Goal: Task Accomplishment & Management: Complete application form

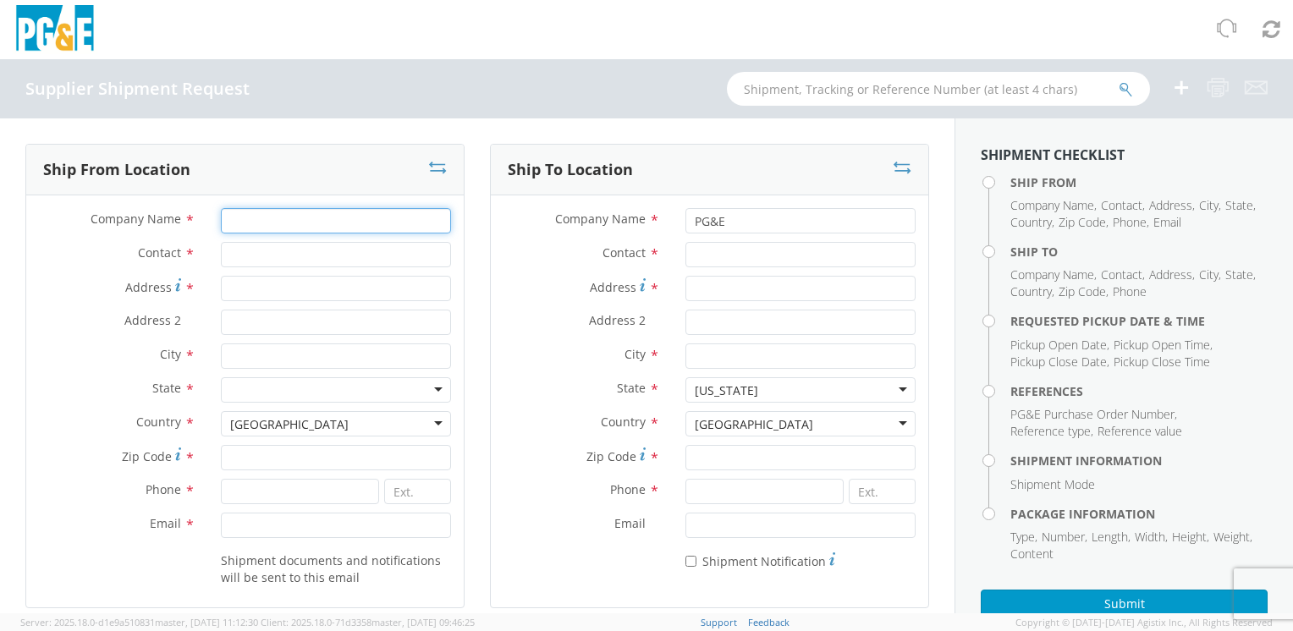
click at [335, 222] on input "Company Name *" at bounding box center [336, 220] width 230 height 25
type input "RHINO MARKING & PROT SYS"
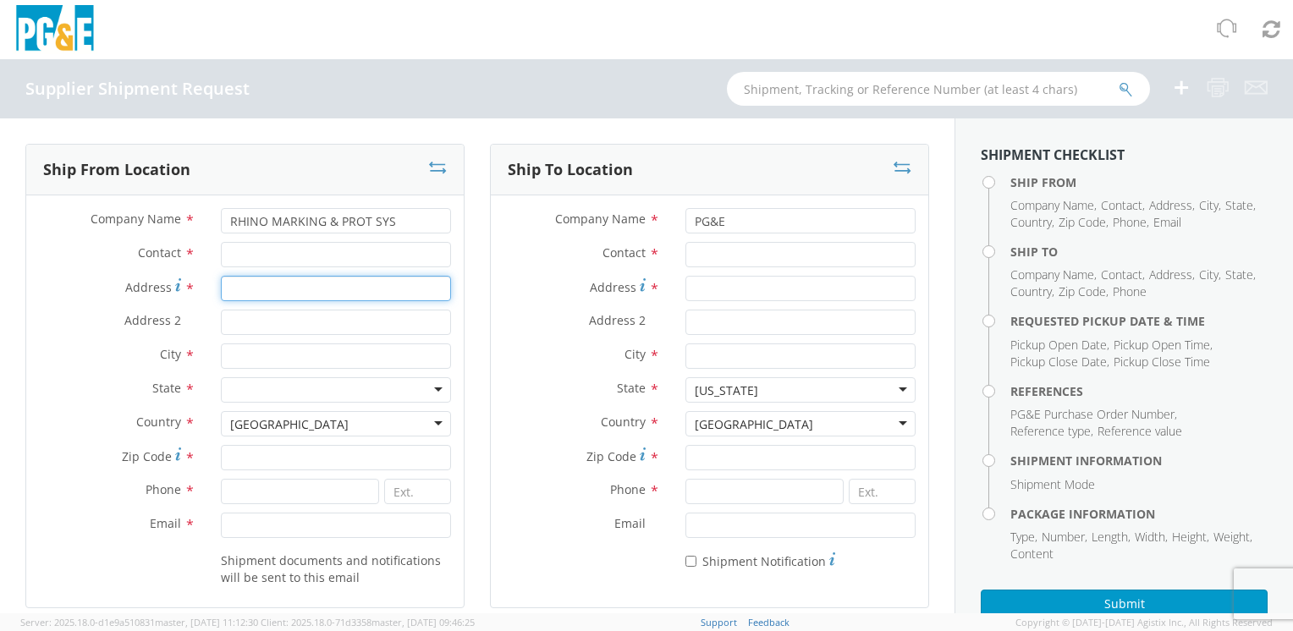
type input "[STREET_ADDRESS]"
type input "DOCKS 27-31"
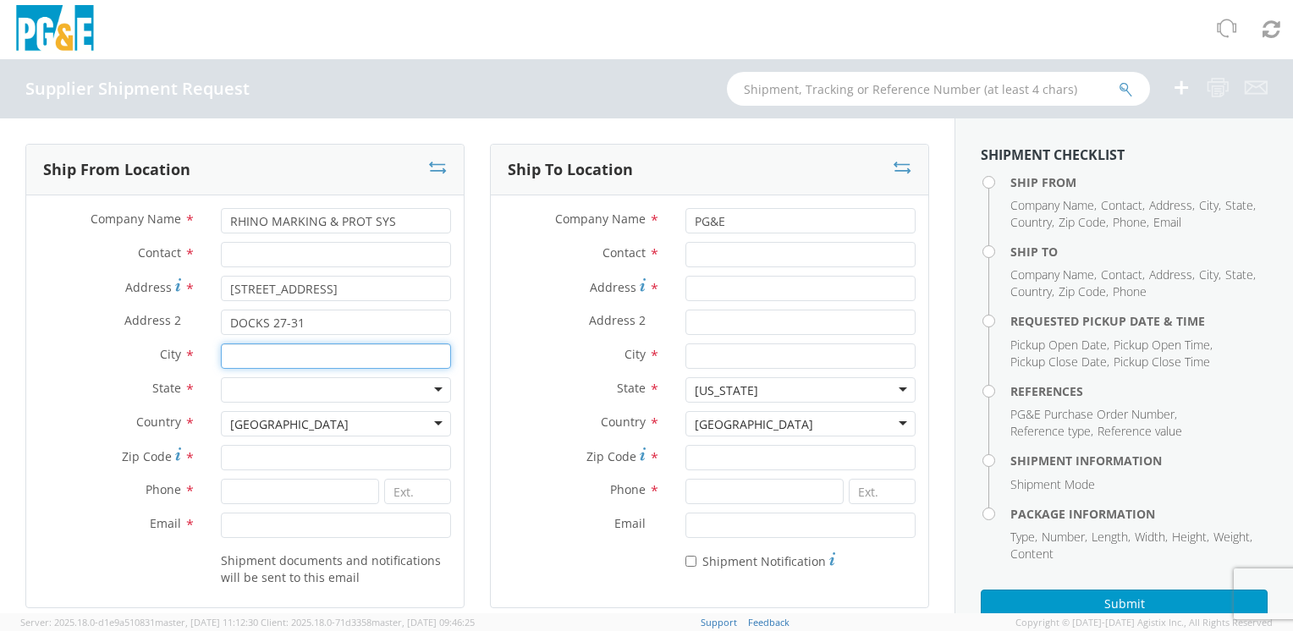
type input "Waseca"
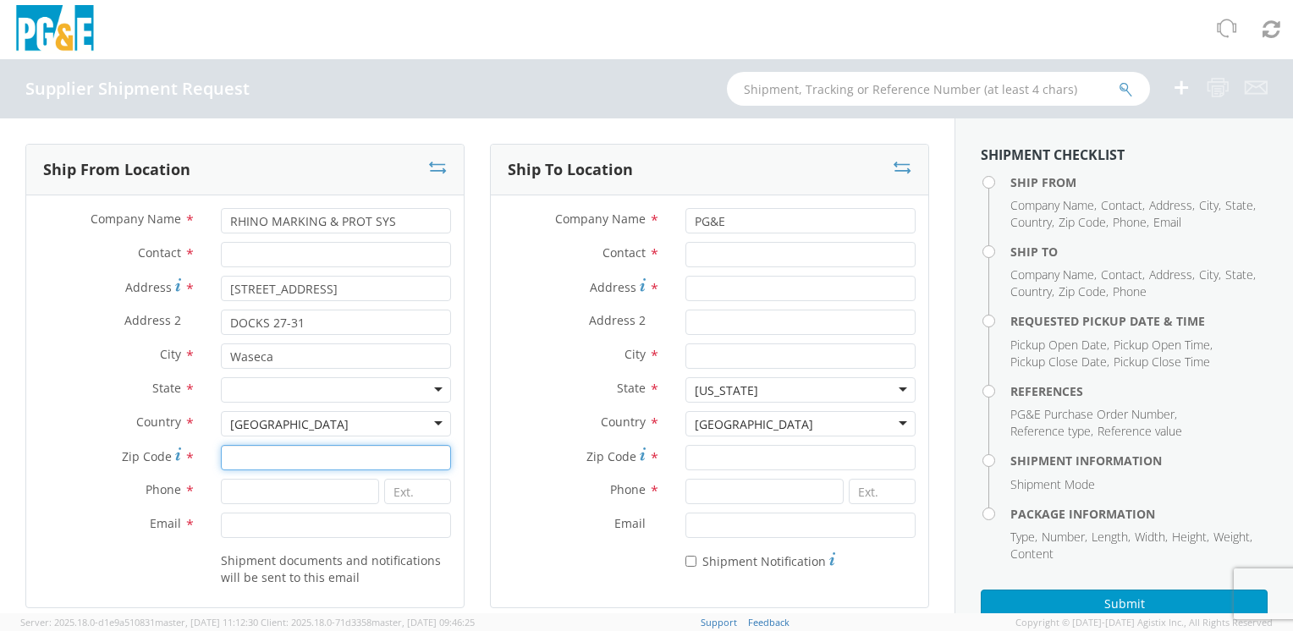
type input "56093"
type input "5078338870"
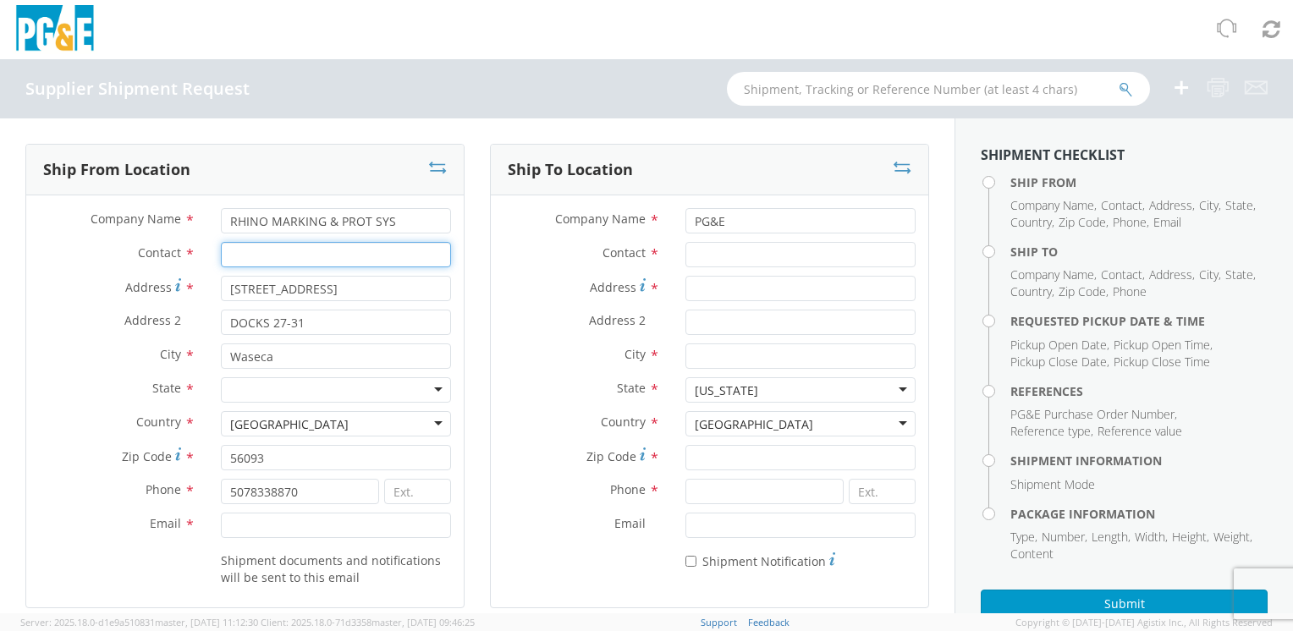
click at [332, 256] on input "Contact *" at bounding box center [336, 254] width 230 height 25
type input "a"
type input "[PERSON_NAME]"
click at [434, 379] on div at bounding box center [336, 389] width 230 height 25
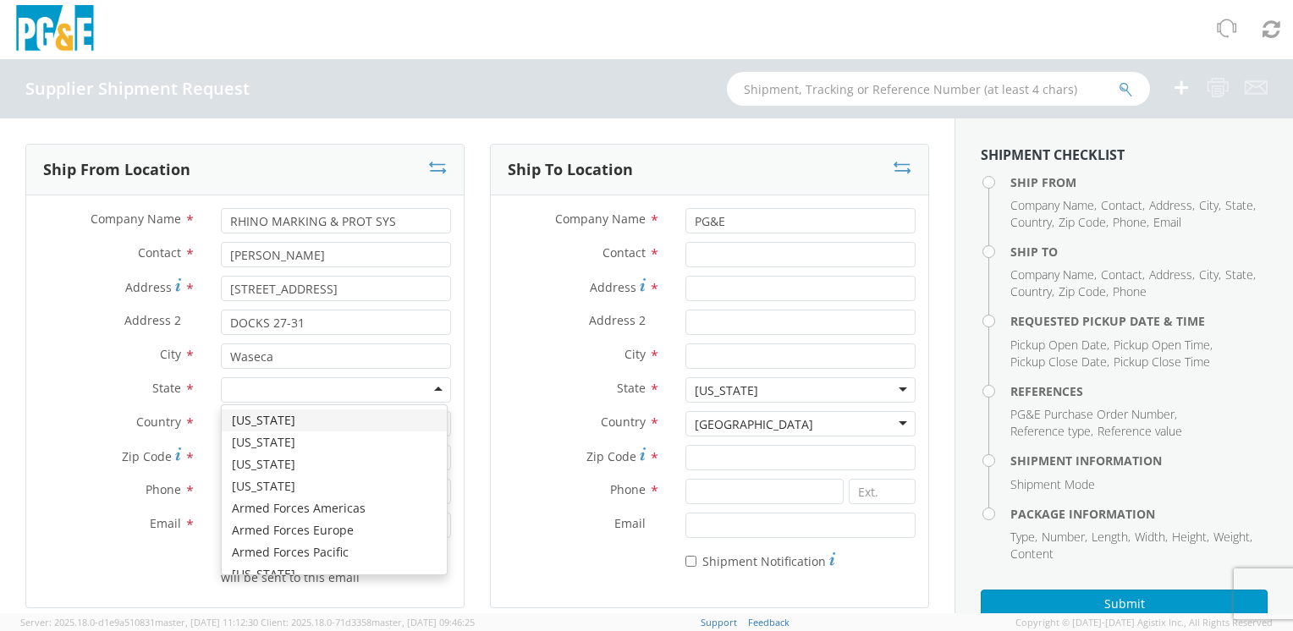
type input "m"
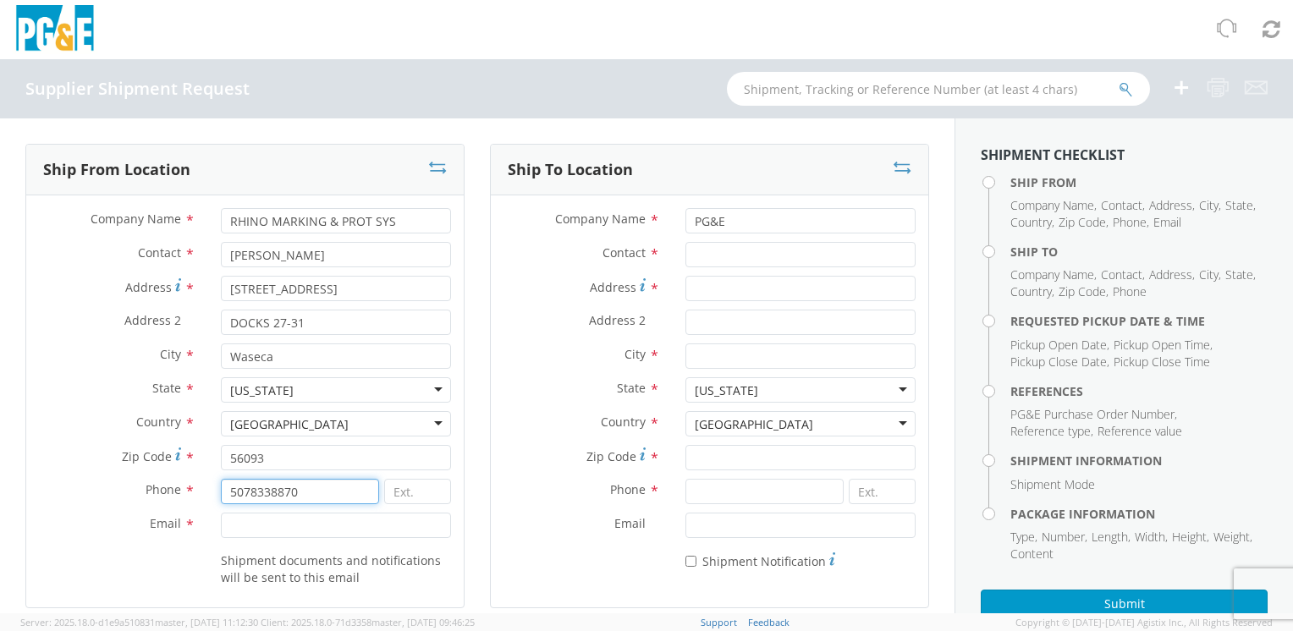
click at [306, 498] on input "5078338870" at bounding box center [299, 491] width 157 height 25
type input "5078337779"
type input "[EMAIL_ADDRESS][DOMAIN_NAME]"
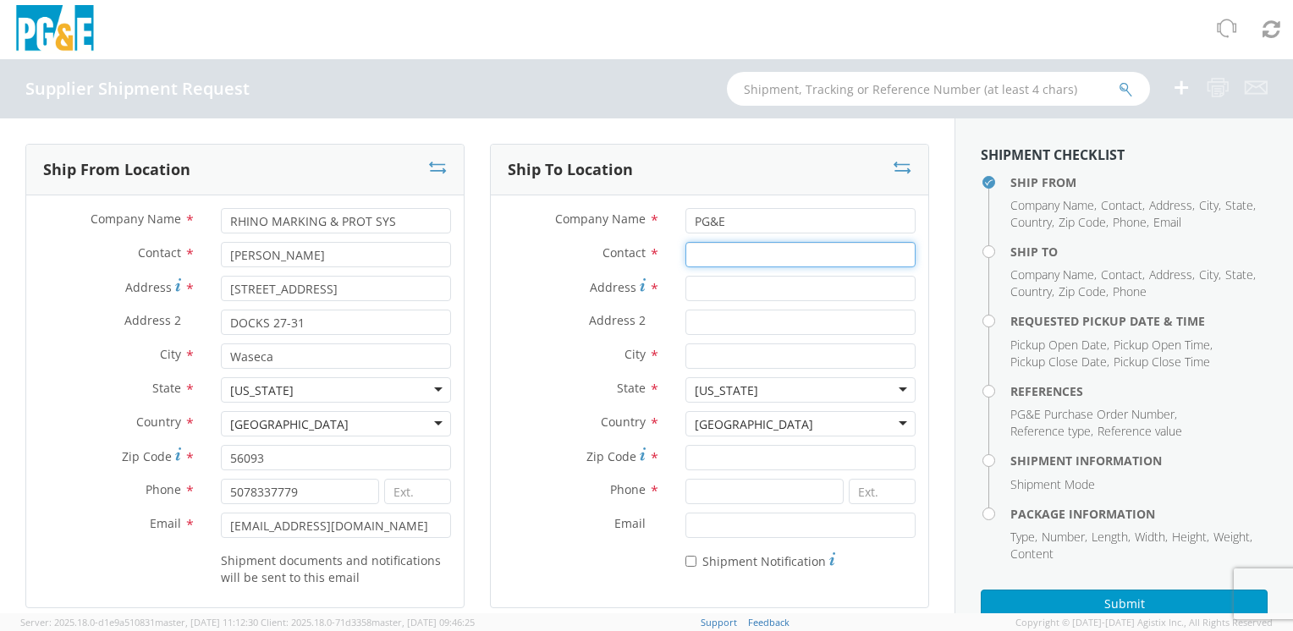
click at [732, 254] on input "Contact *" at bounding box center [800, 254] width 230 height 25
drag, startPoint x: 833, startPoint y: 252, endPoint x: 653, endPoint y: 283, distance: 182.0
click at [653, 283] on div "Company Name * PG&E Contact * fremont materials receiving Address * Address 2 *…" at bounding box center [709, 393] width 437 height 371
type input "g"
type input "FREMONT MATERIALS RECEIVING"
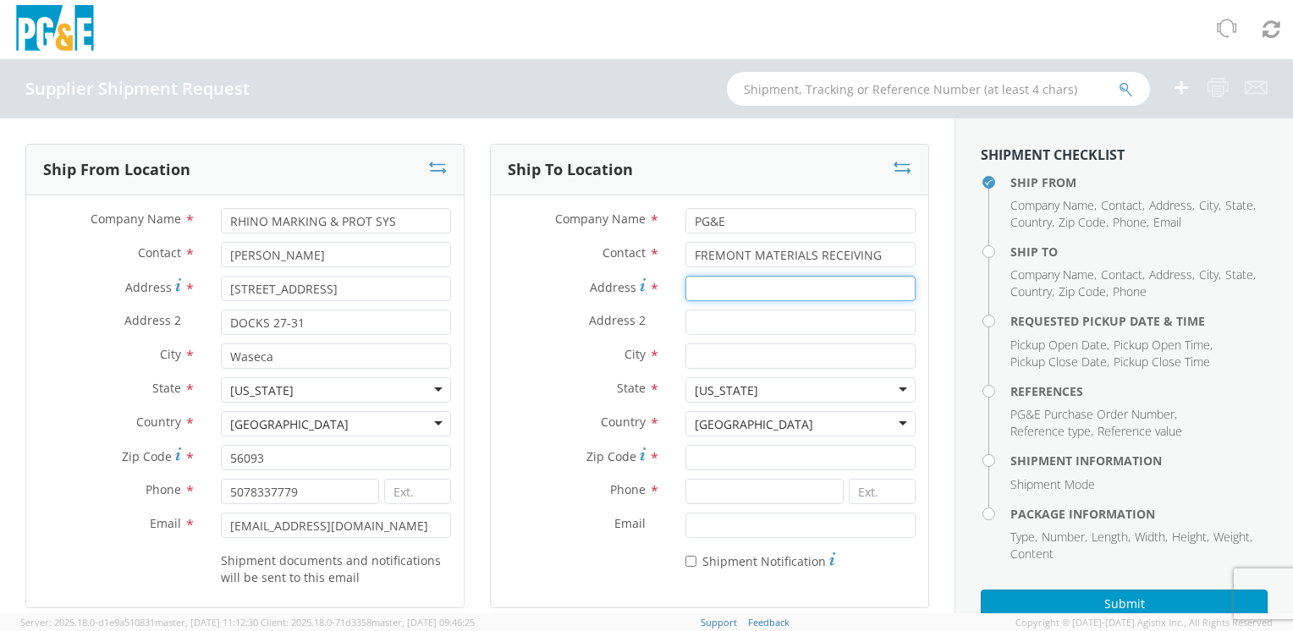
click at [701, 289] on input "Address *" at bounding box center [800, 288] width 230 height 25
type input "[STREET_ADDRESS][PERSON_NAME]"
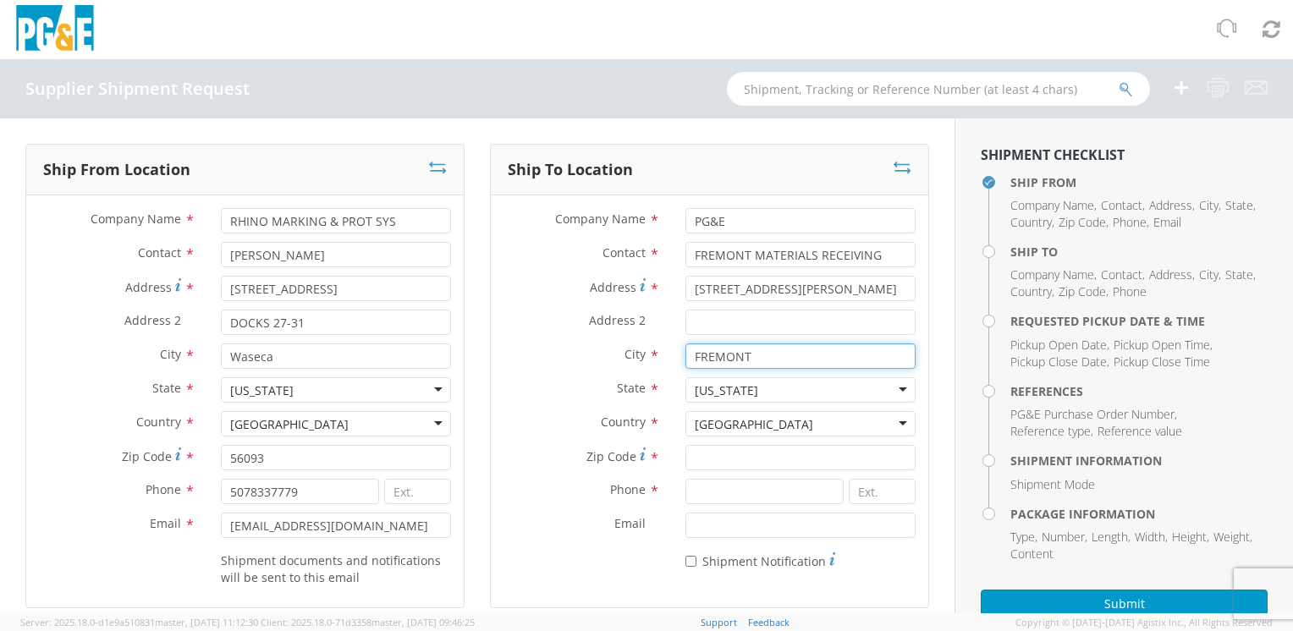
type input "FREMONT"
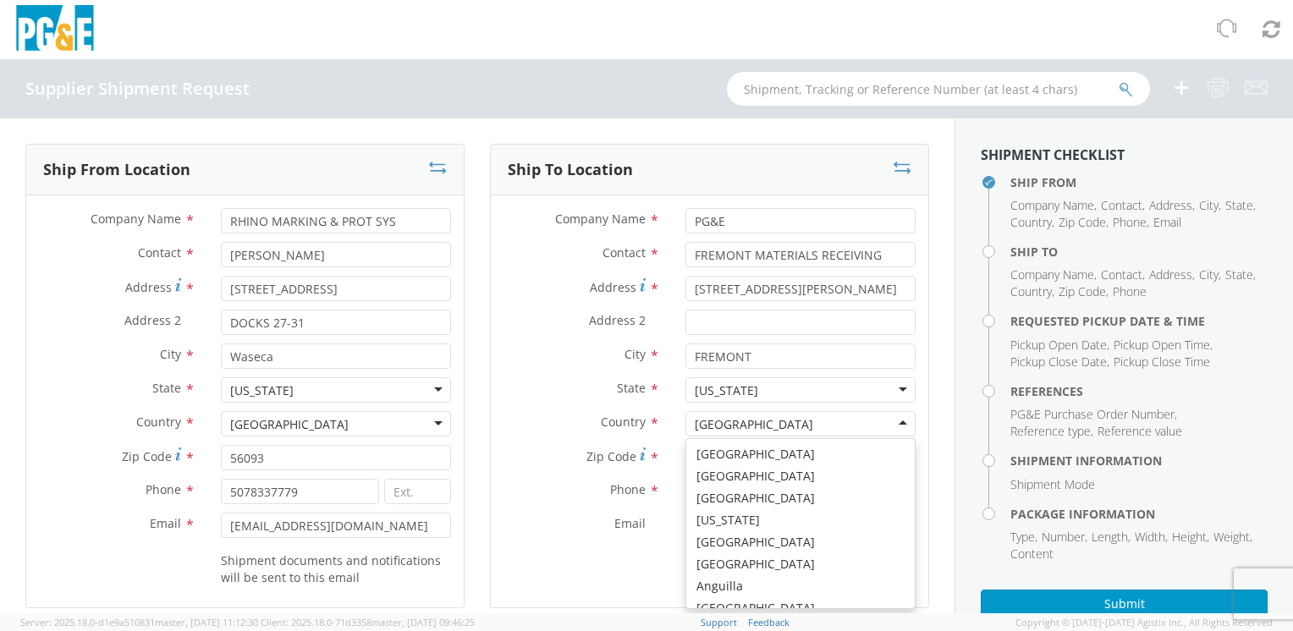
scroll to position [4265, 0]
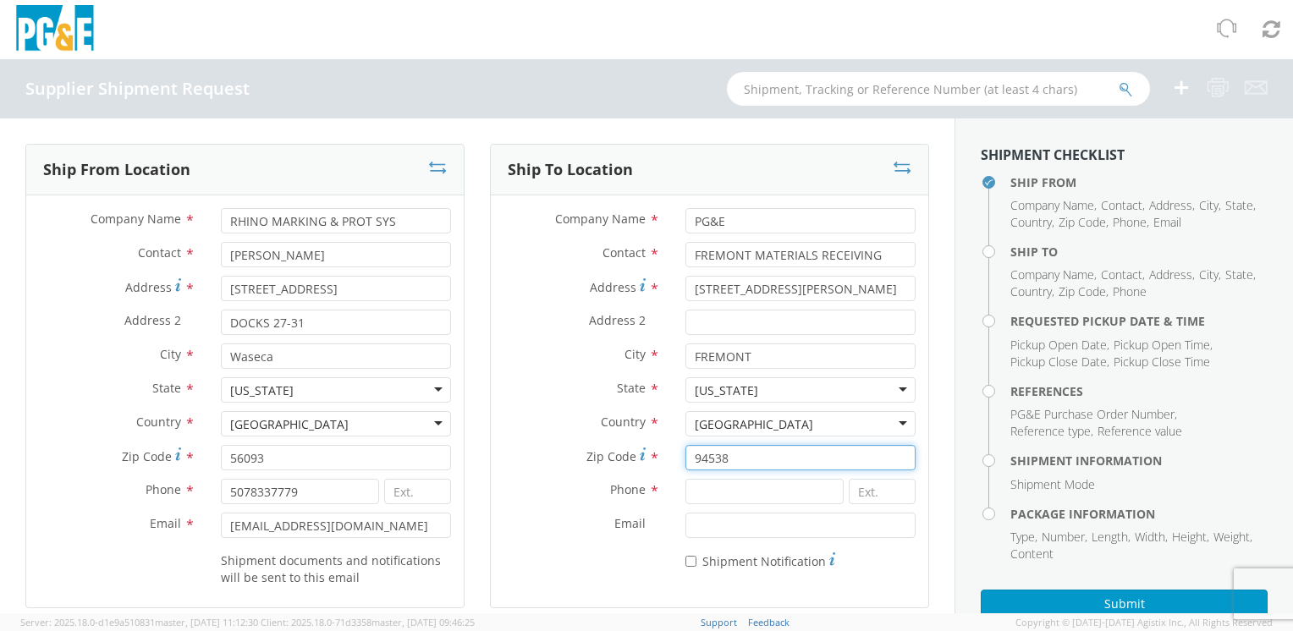
type input "94538"
click at [741, 481] on input at bounding box center [763, 491] width 157 height 25
drag, startPoint x: 764, startPoint y: 495, endPoint x: 676, endPoint y: 502, distance: 88.3
click at [685, 502] on div "[PHONE_NUMBER]" at bounding box center [764, 491] width 159 height 25
type input "[PHONE_NUMBER]"
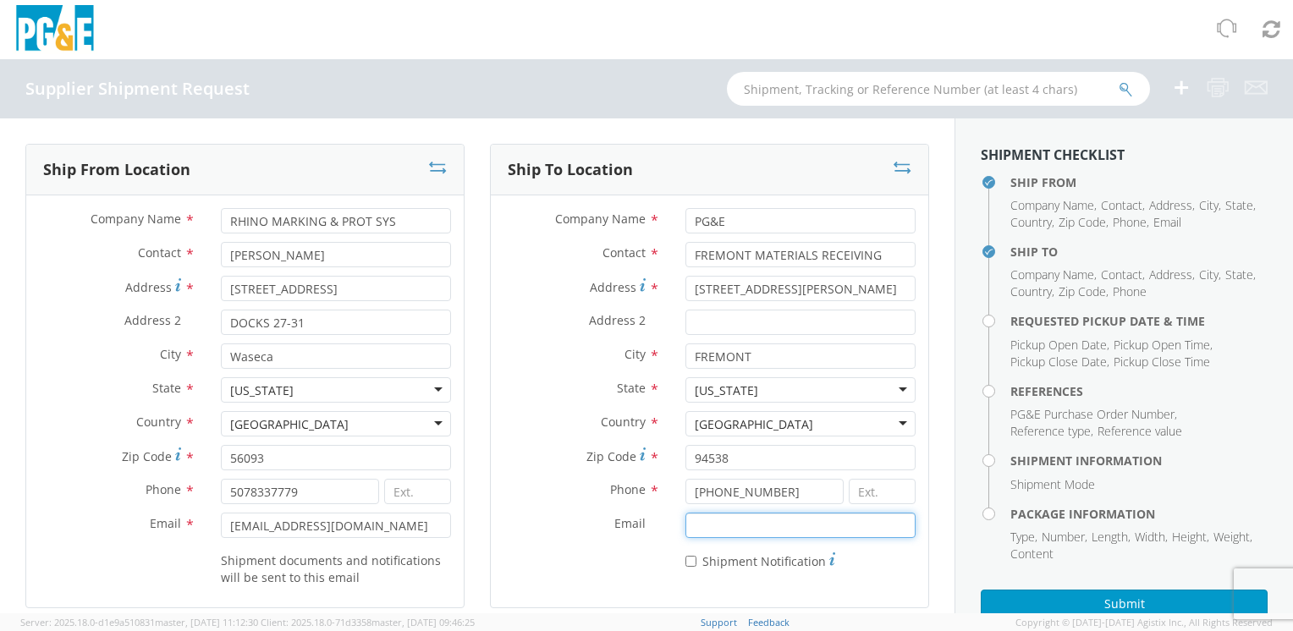
click at [716, 524] on input "Email *" at bounding box center [800, 525] width 230 height 25
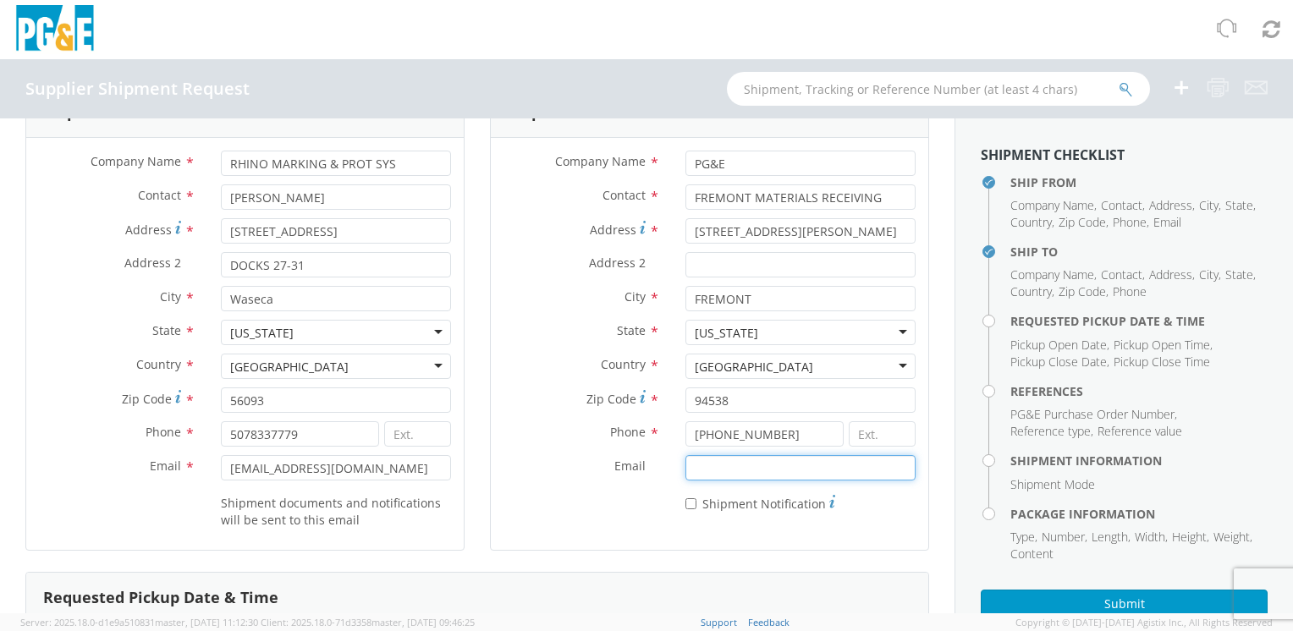
scroll to position [85, 0]
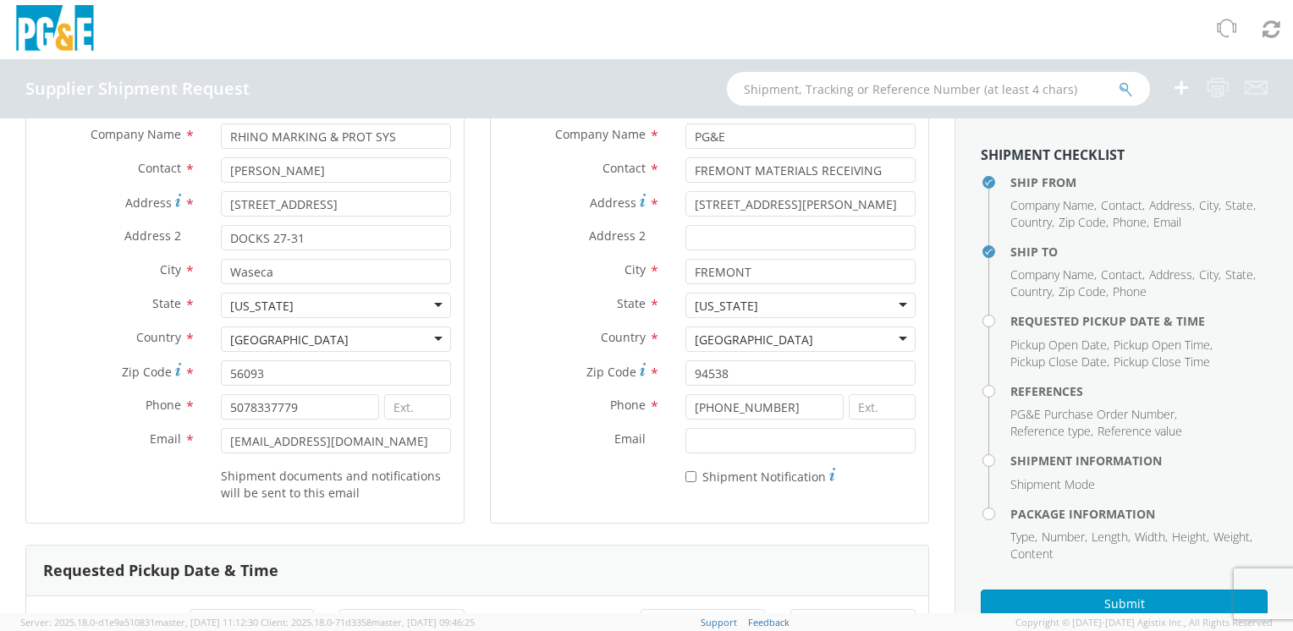
click at [556, 316] on div "State * [US_STATE] [US_STATE] [US_STATE] [US_STATE] [US_STATE] [US_STATE] Armed…" at bounding box center [709, 305] width 437 height 25
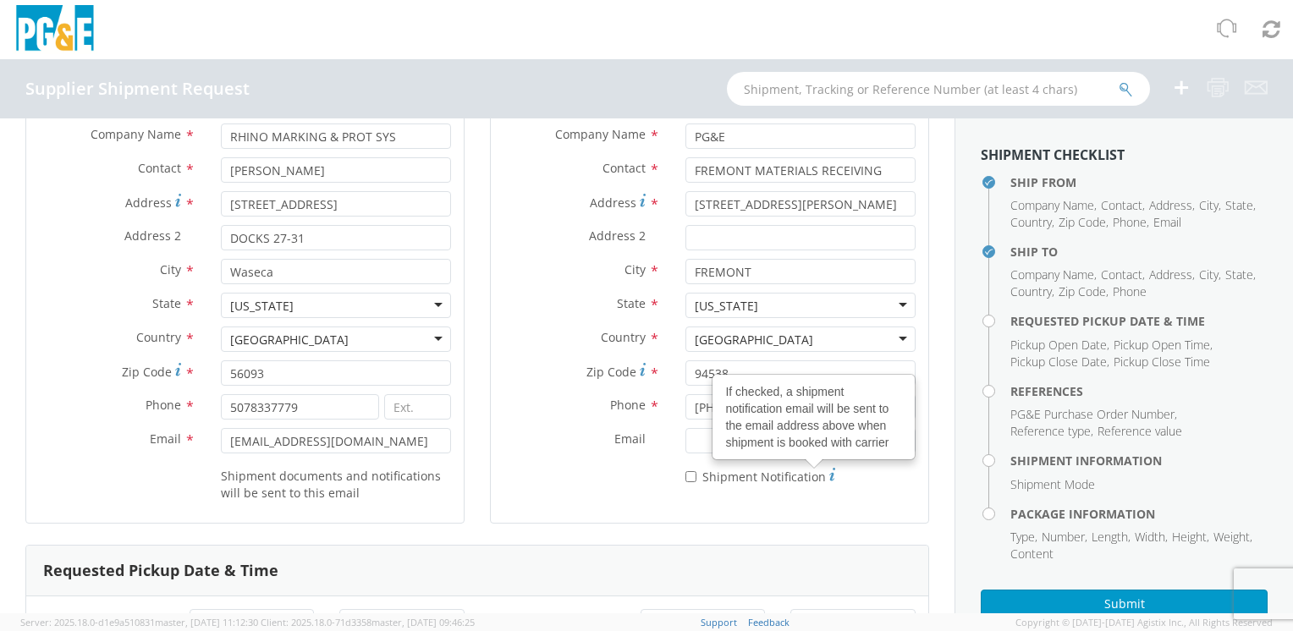
click at [829, 476] on use at bounding box center [832, 474] width 6 height 13
click at [696, 476] on input "* Shipment Notification If checked, a shipment notification email will be sent …" at bounding box center [690, 476] width 11 height 11
click at [829, 475] on icon at bounding box center [832, 475] width 6 height 14
click at [696, 475] on input "* Shipment Notification If checked, a shipment notification email will be sent …" at bounding box center [690, 476] width 11 height 11
checkbox input "false"
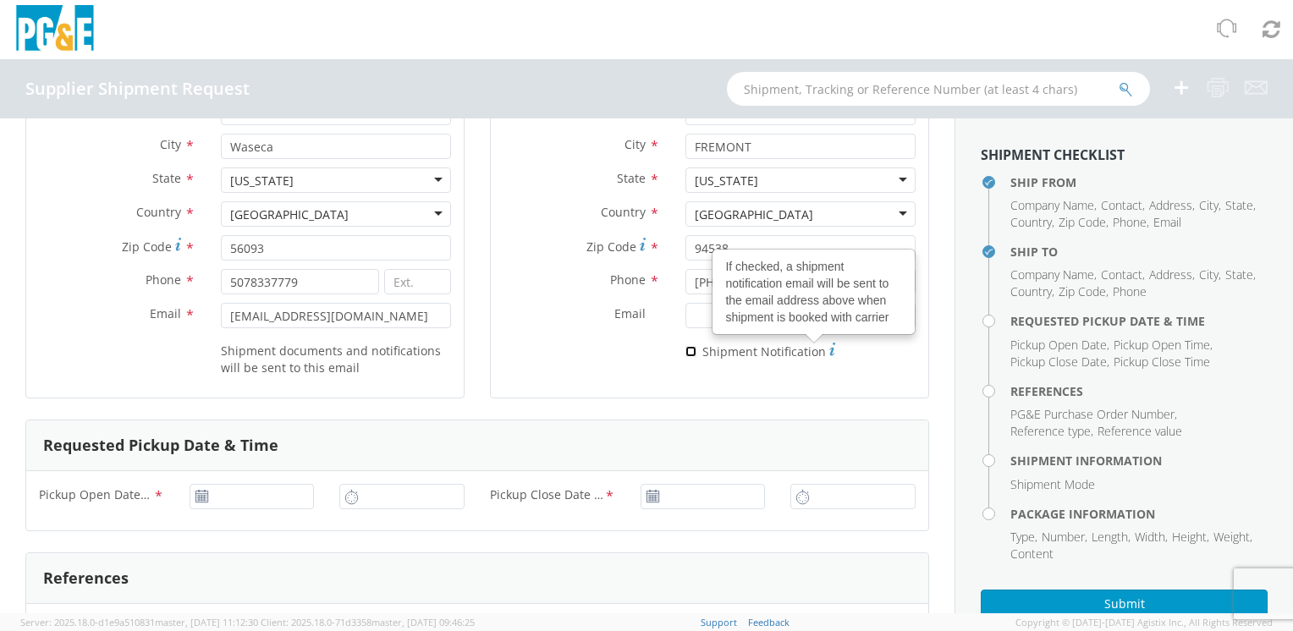
scroll to position [254, 0]
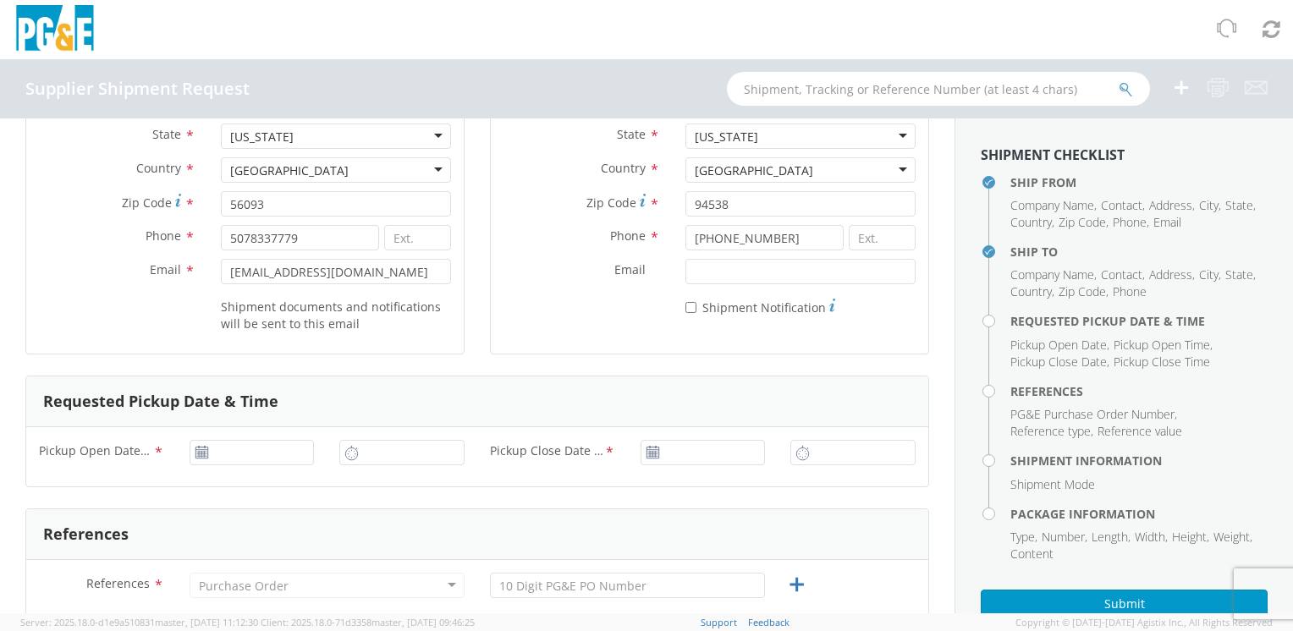
click at [199, 450] on use at bounding box center [201, 452] width 12 height 12
type input "[DATE]"
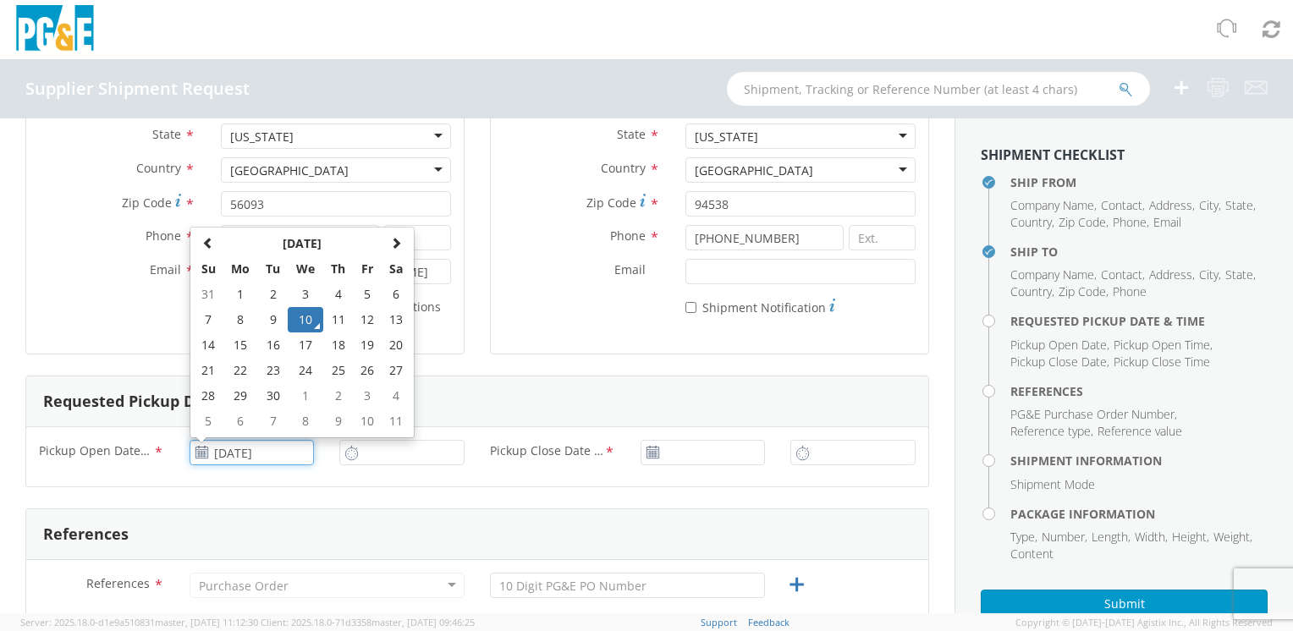
click at [216, 449] on input "[DATE]" at bounding box center [252, 452] width 125 height 25
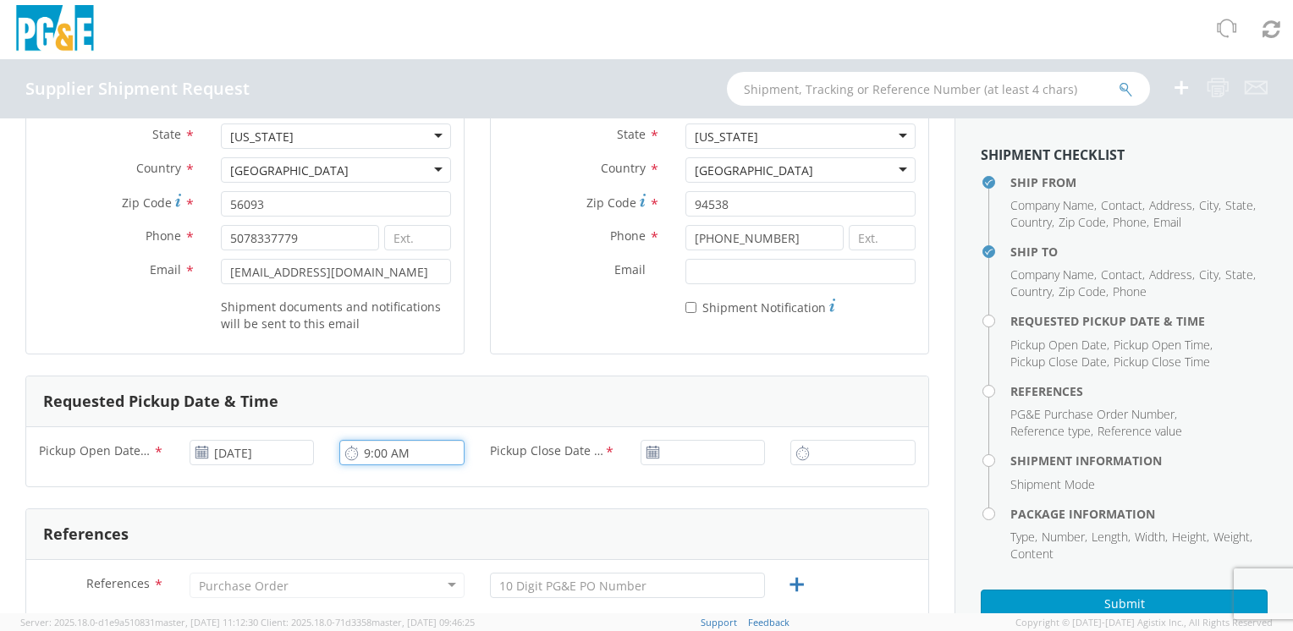
click at [402, 454] on input "9:00 AM" at bounding box center [401, 452] width 125 height 25
type input "10:00 AM"
type input "[DATE]"
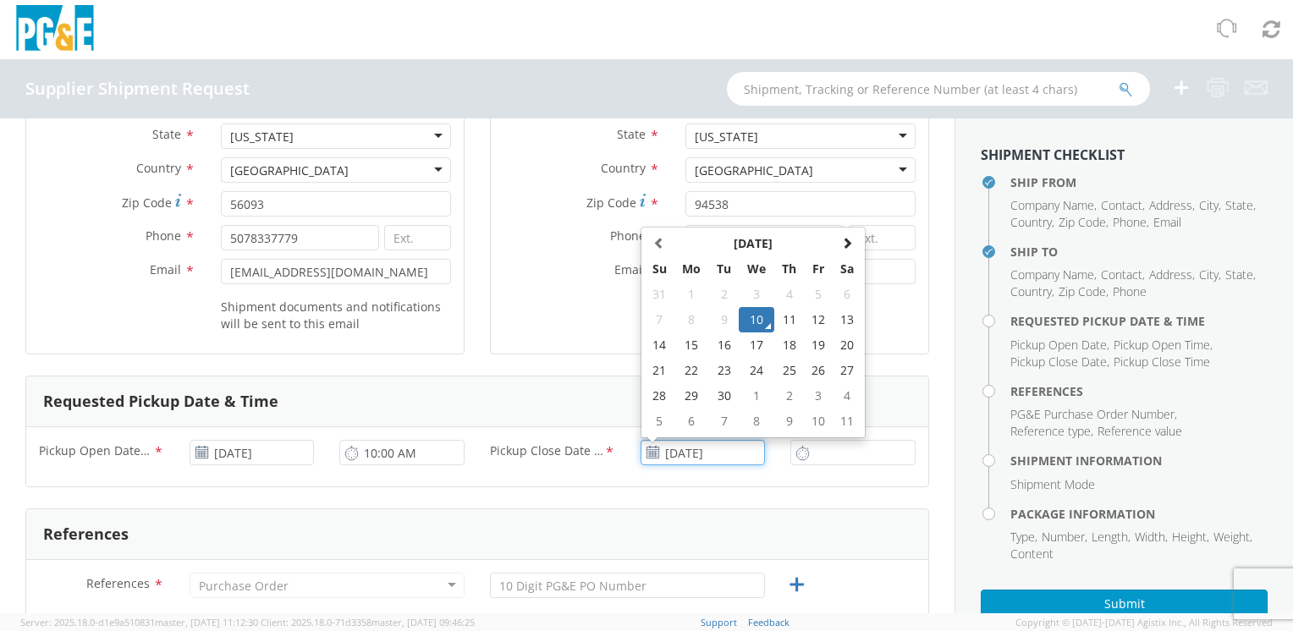
click at [735, 448] on input "[DATE]" at bounding box center [703, 452] width 125 height 25
click at [745, 313] on td "10" at bounding box center [757, 319] width 36 height 25
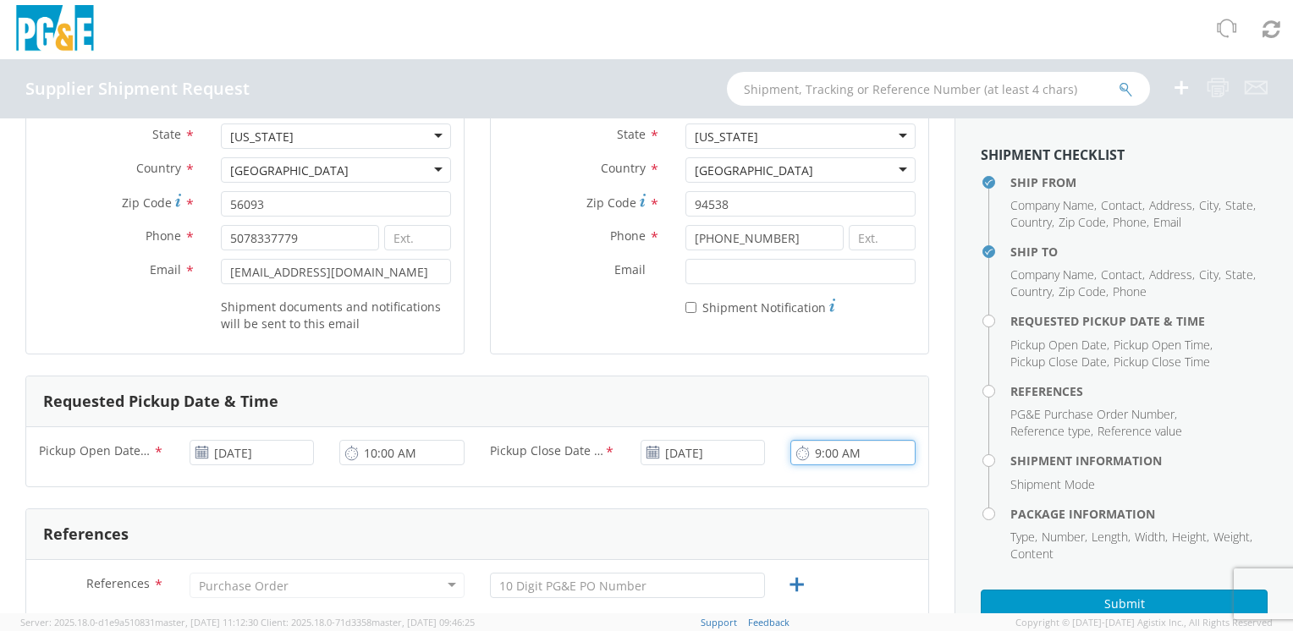
click at [830, 455] on input "9:00 AM" at bounding box center [852, 452] width 125 height 25
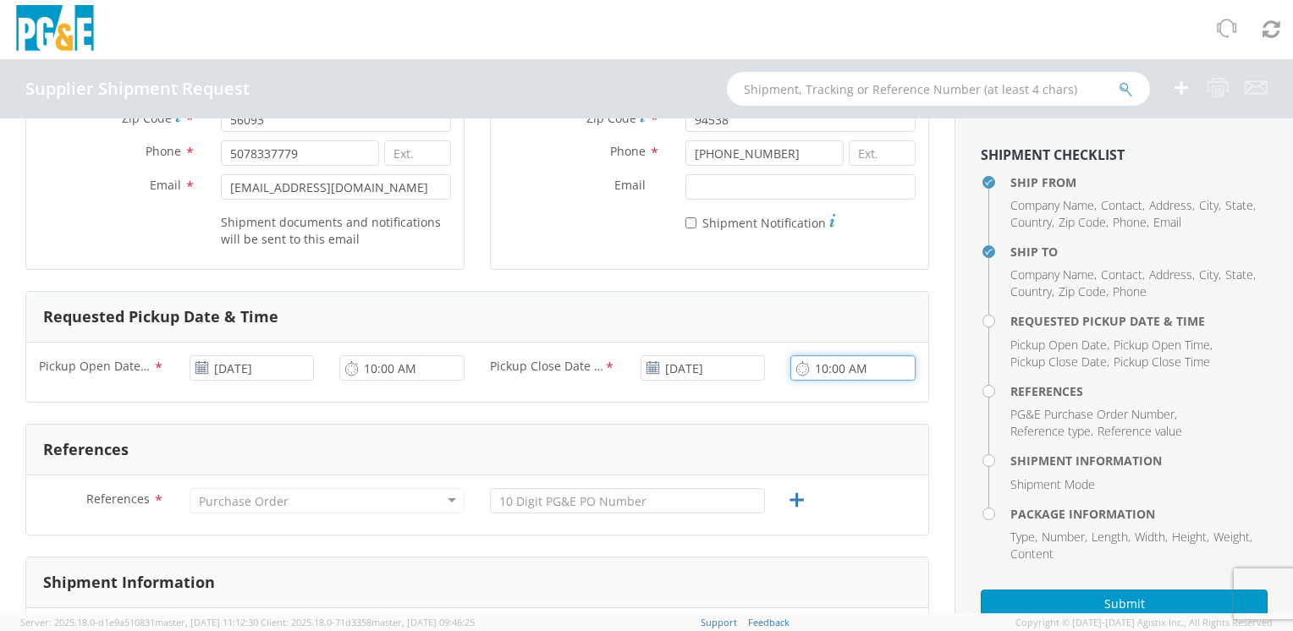
type input "10:00 AM"
click at [450, 499] on div "Purchase Order" at bounding box center [327, 500] width 275 height 25
click at [447, 498] on div "Purchase Order" at bounding box center [327, 500] width 275 height 25
click at [426, 498] on div "Purchase Order" at bounding box center [327, 500] width 275 height 25
click at [277, 504] on div "Purchase Order" at bounding box center [244, 501] width 90 height 17
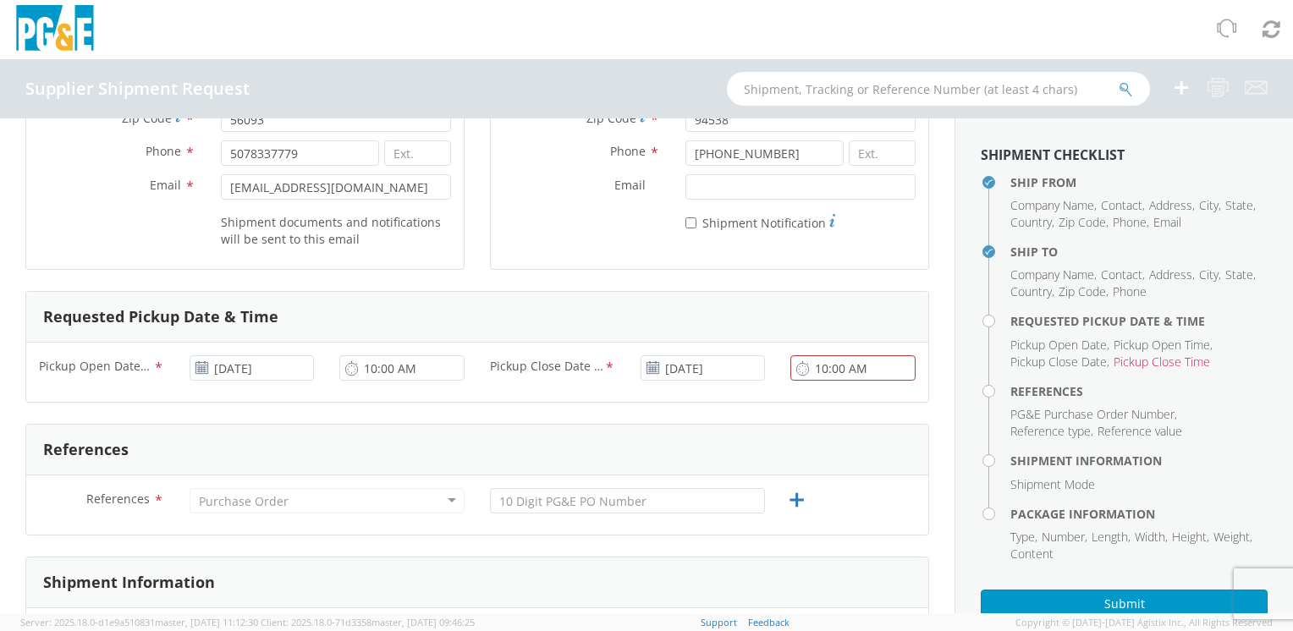
click at [448, 497] on div "Purchase Order" at bounding box center [327, 500] width 275 height 25
click at [374, 496] on div "Purchase Order" at bounding box center [327, 500] width 275 height 25
click at [203, 503] on div "Purchase Order" at bounding box center [244, 501] width 90 height 17
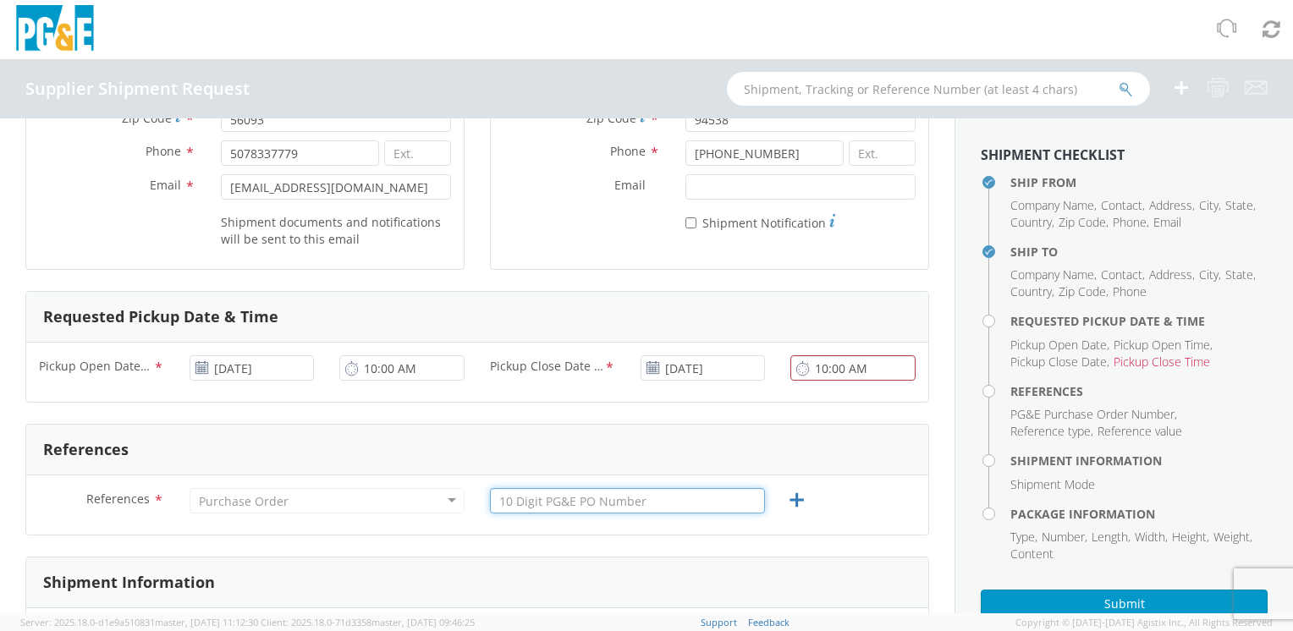
click at [578, 509] on input "text" at bounding box center [627, 500] width 275 height 25
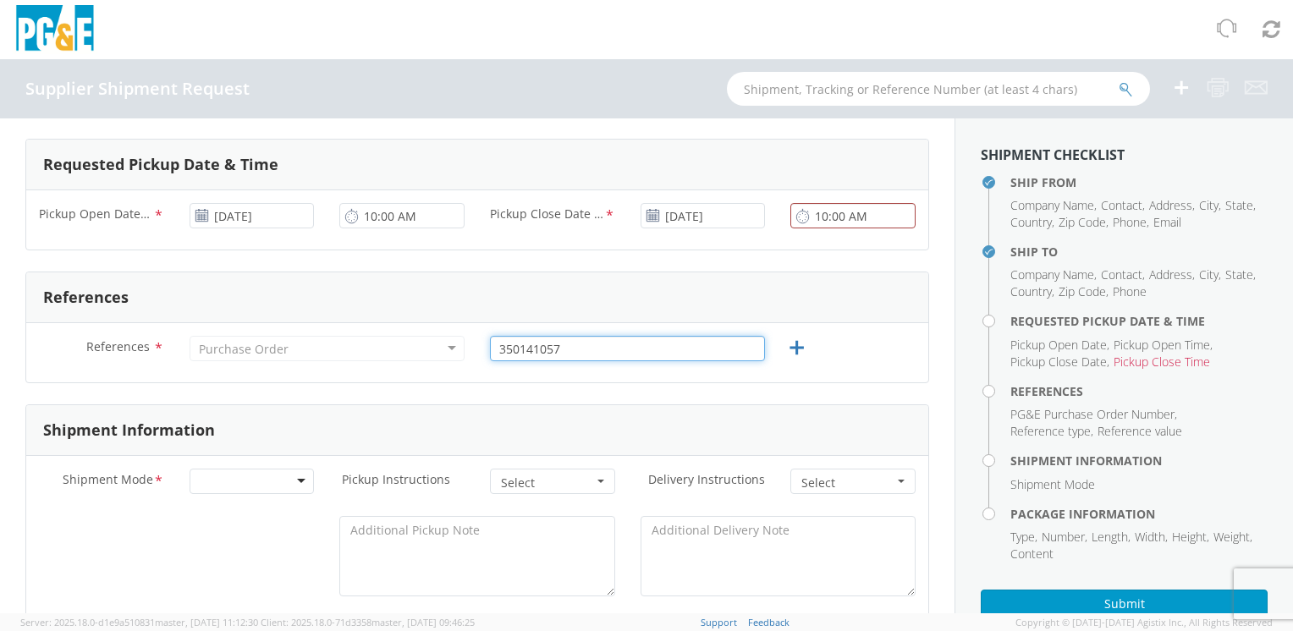
scroll to position [508, 0]
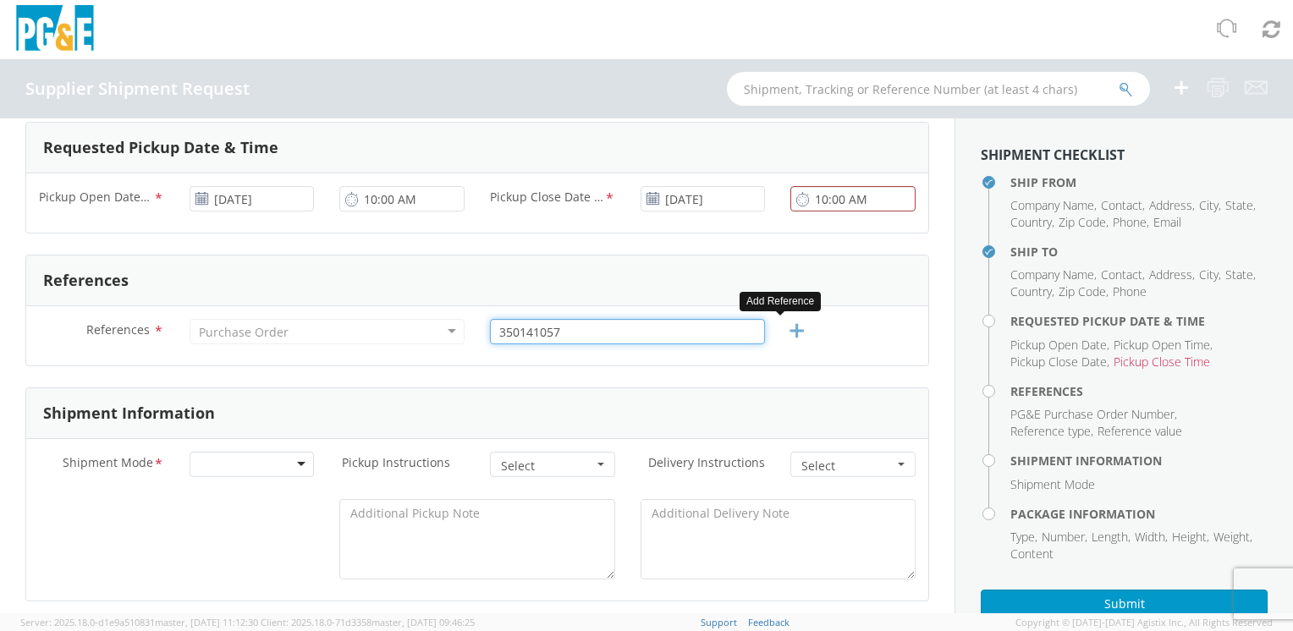
type input "350141057"
click at [789, 331] on icon at bounding box center [796, 331] width 21 height 21
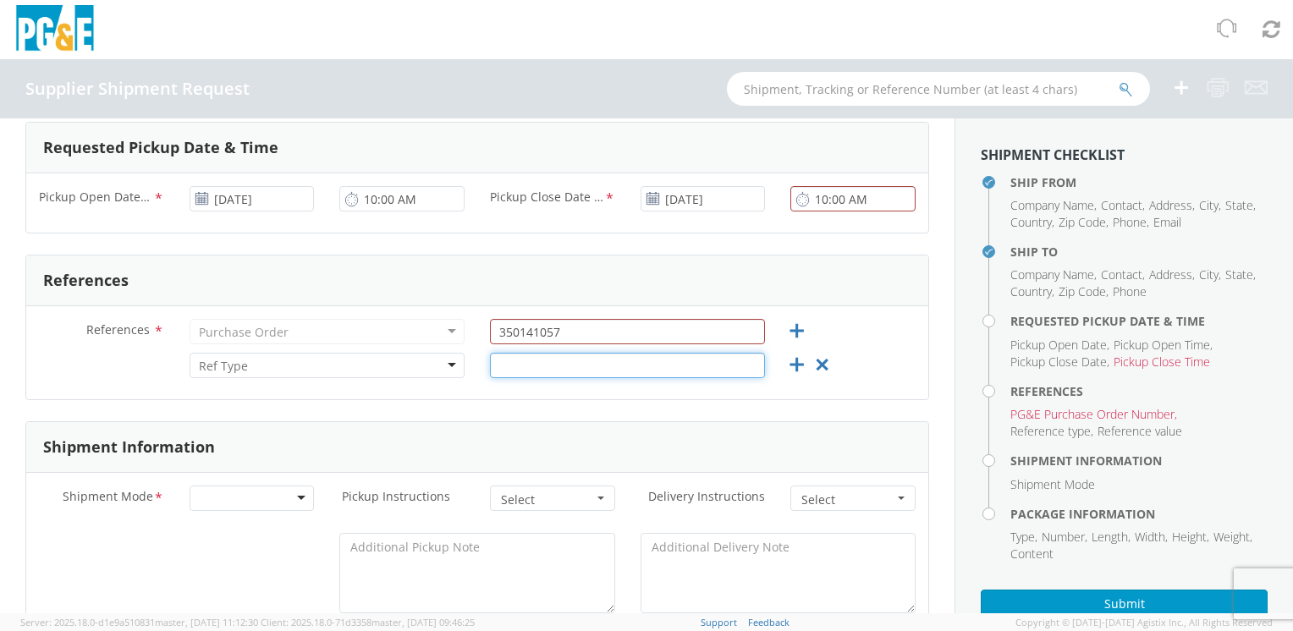
click at [569, 368] on input "text" at bounding box center [627, 365] width 275 height 25
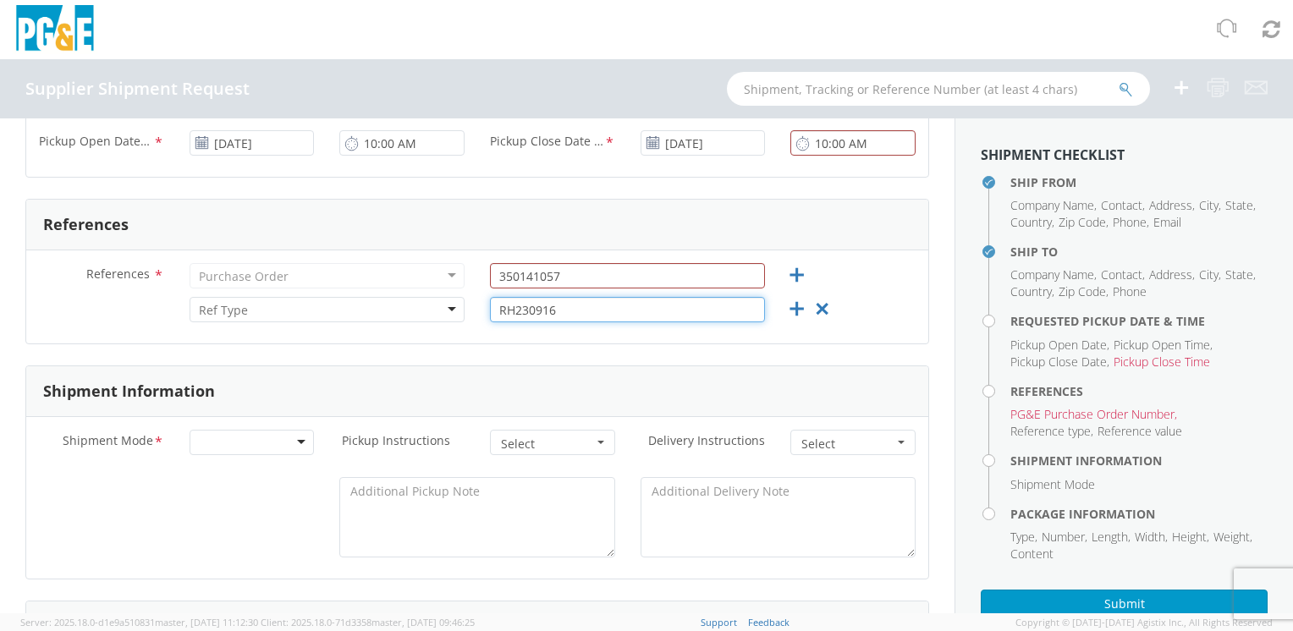
scroll to position [592, 0]
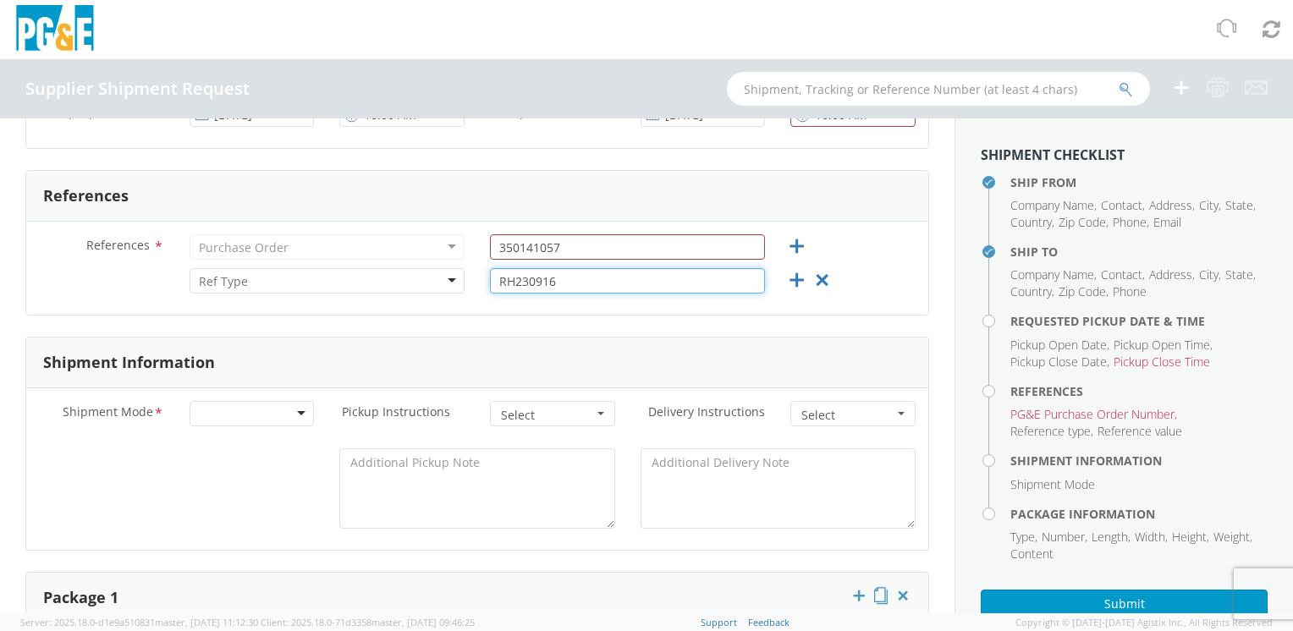
type input "RH230916"
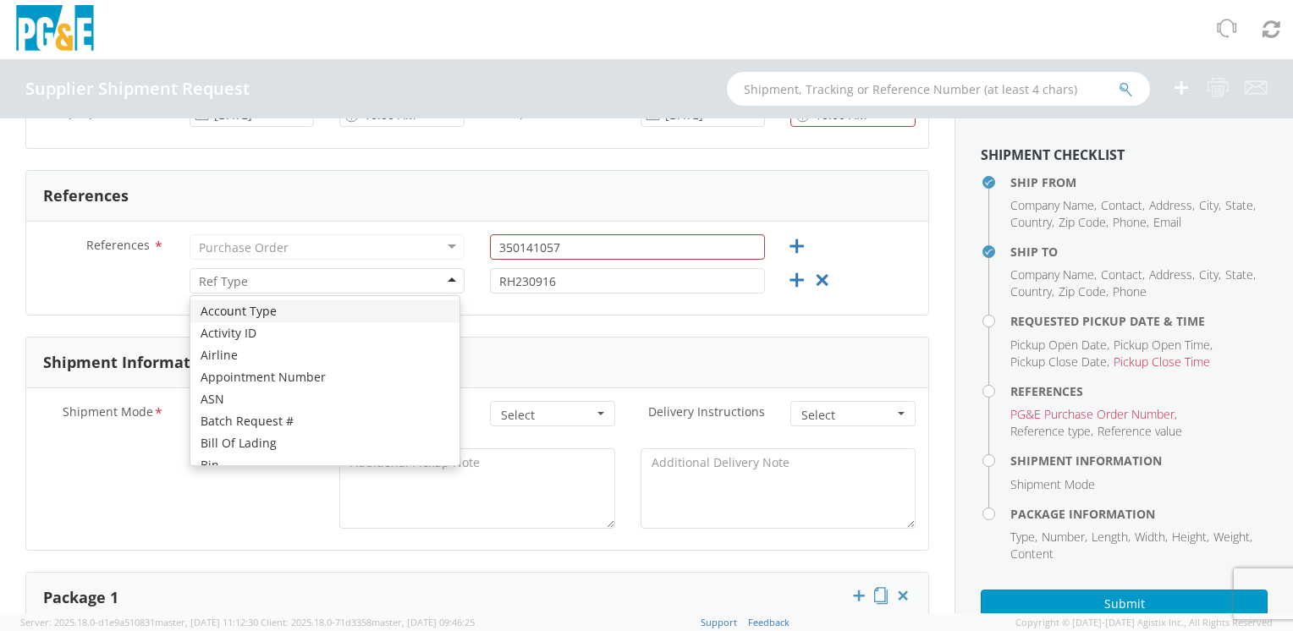
click at [437, 276] on div at bounding box center [327, 280] width 275 height 25
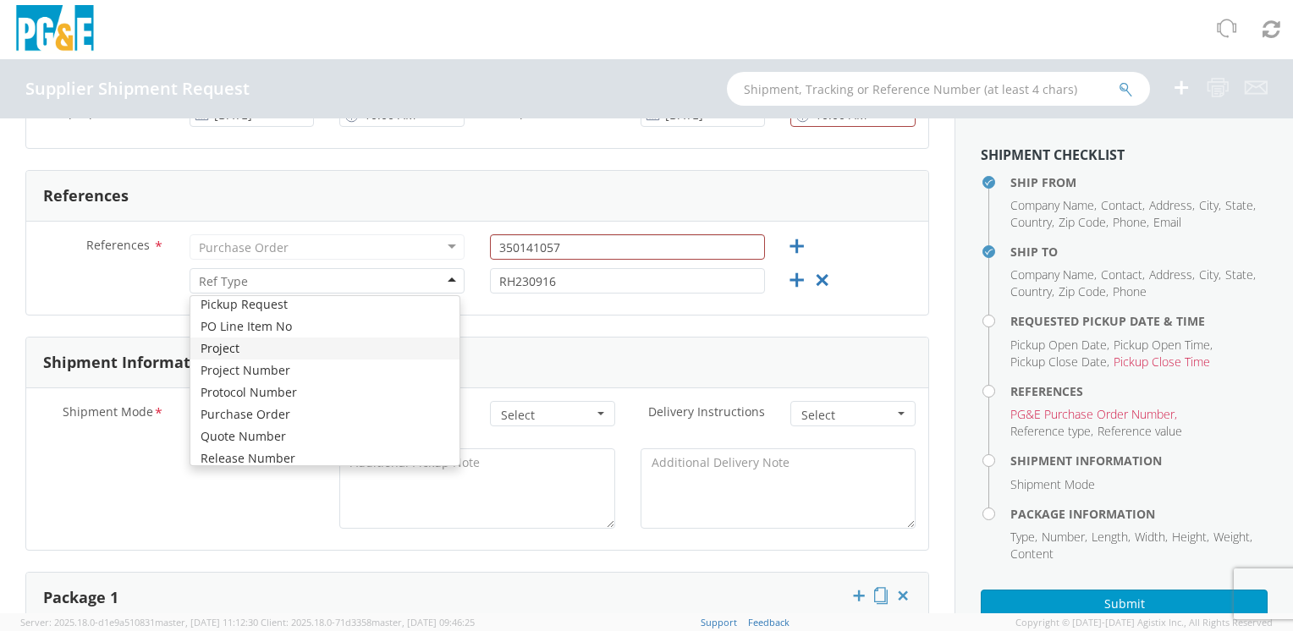
scroll to position [670, 0]
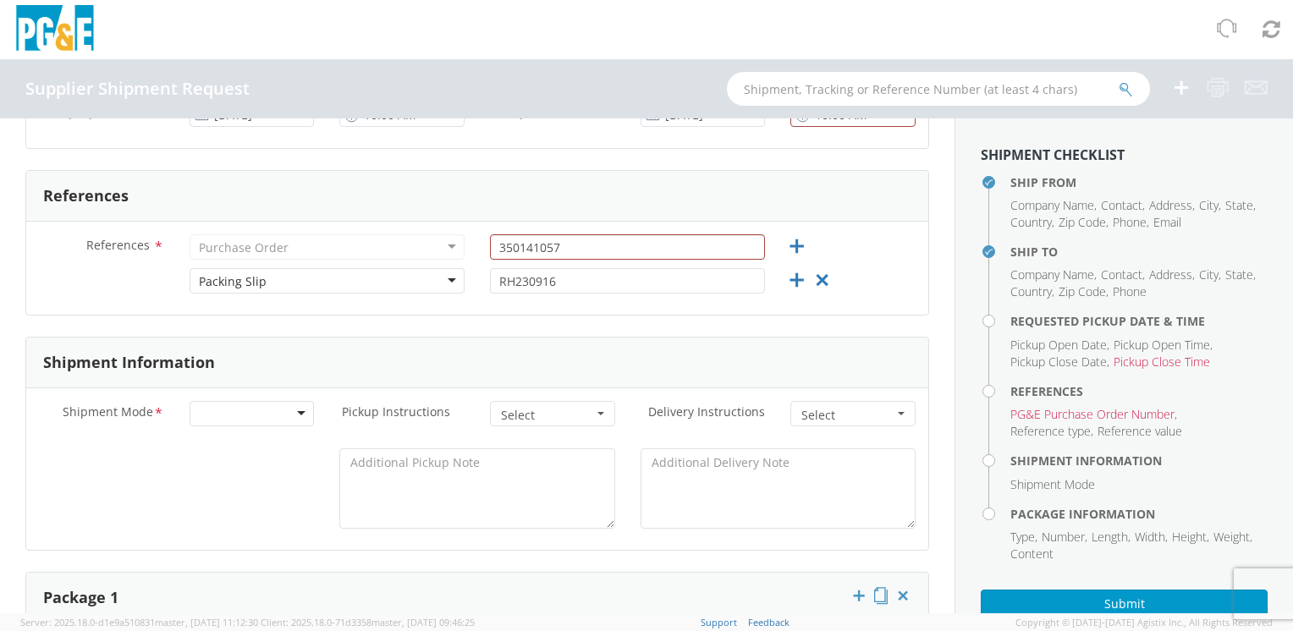
click at [230, 345] on div "Shipment Information" at bounding box center [477, 363] width 902 height 51
click at [299, 421] on div at bounding box center [252, 413] width 125 height 25
click at [595, 415] on button "Select" at bounding box center [552, 413] width 125 height 25
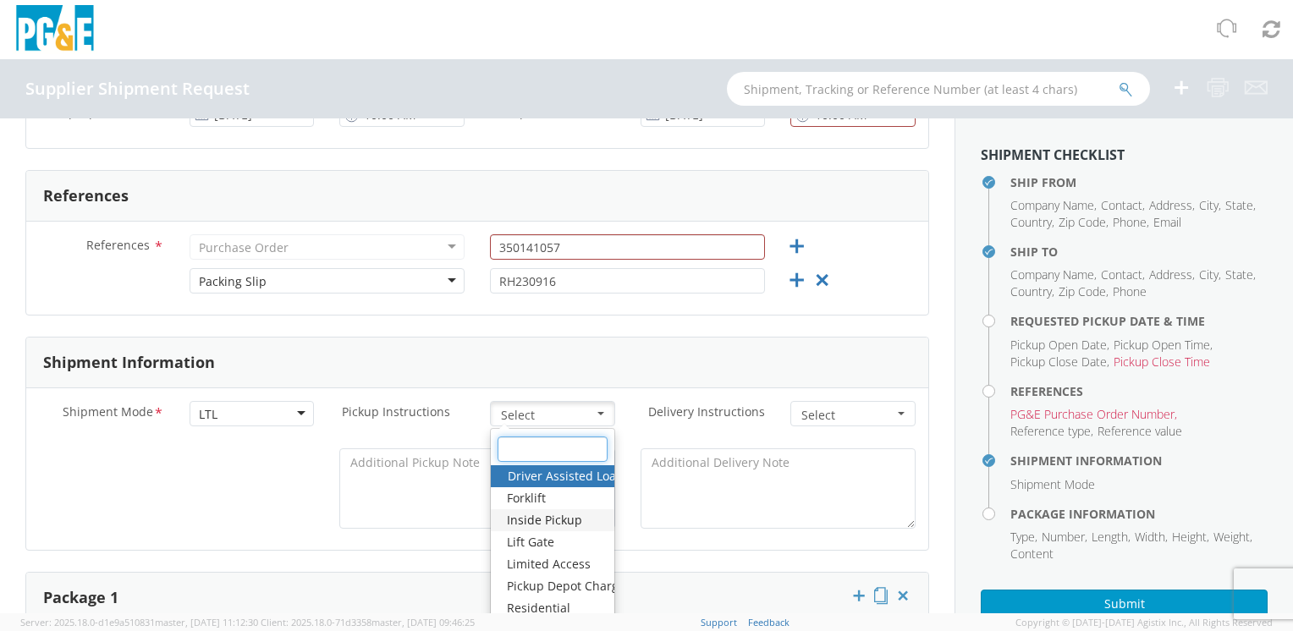
scroll to position [677, 0]
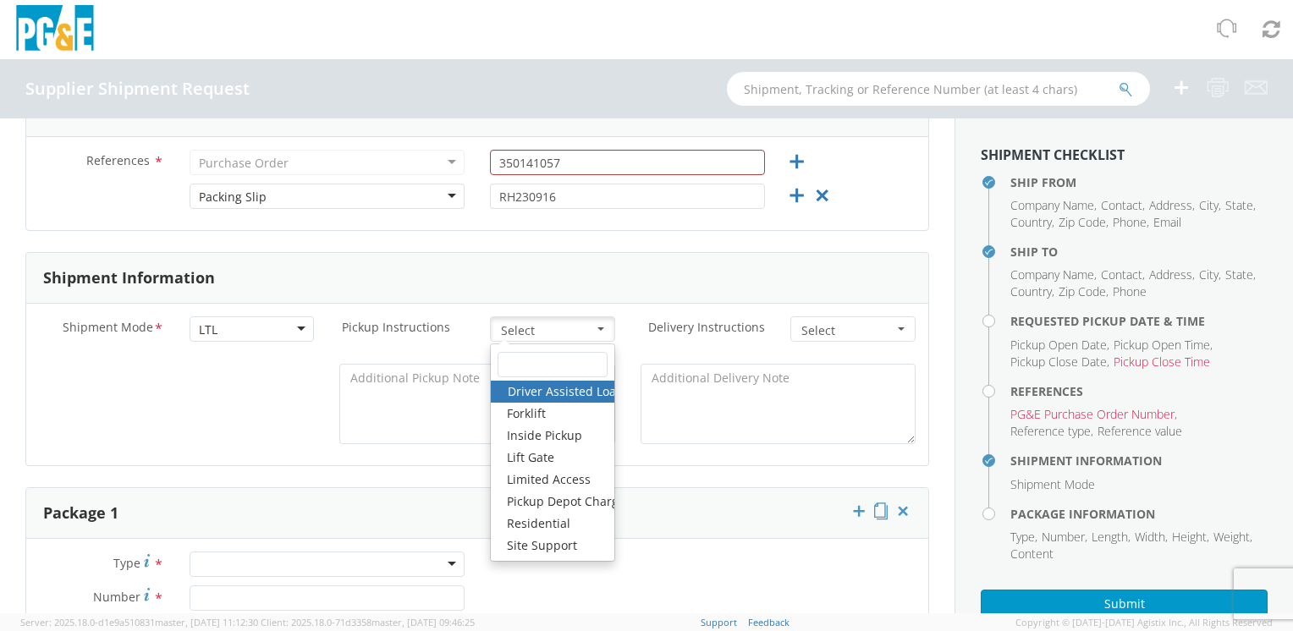
click at [522, 329] on span "Select" at bounding box center [547, 330] width 92 height 17
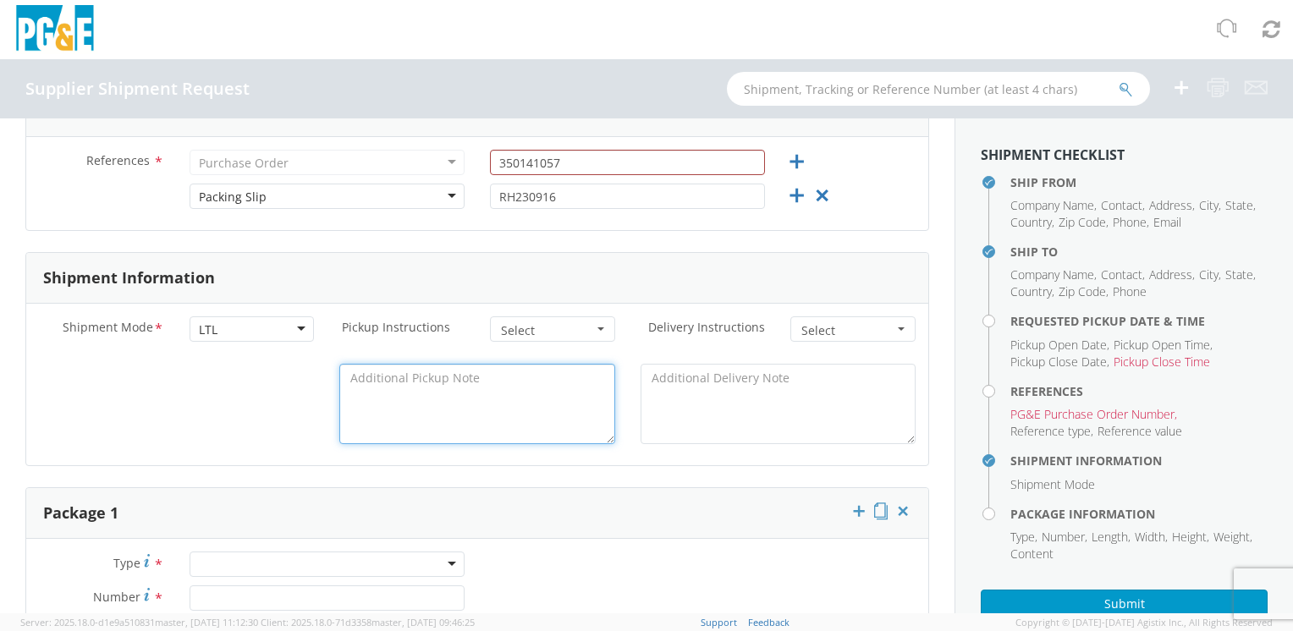
click at [432, 415] on textarea at bounding box center [476, 404] width 275 height 80
click at [395, 381] on textarea "DO NTO STACK" at bounding box center [476, 404] width 275 height 80
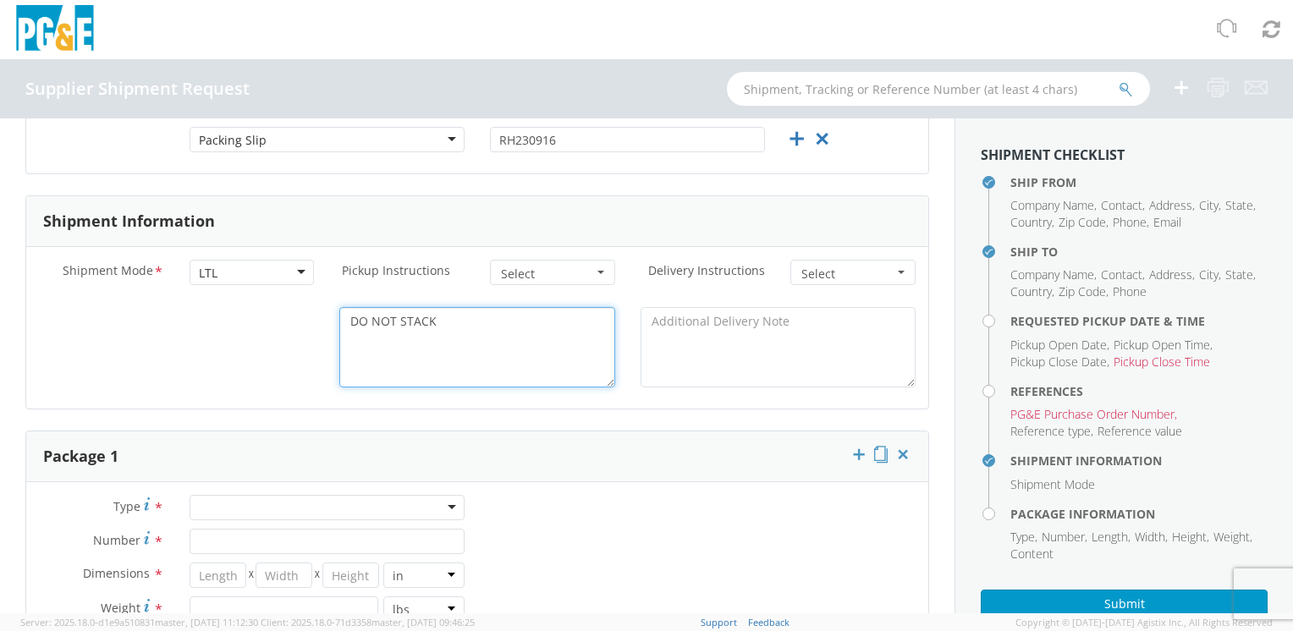
scroll to position [762, 0]
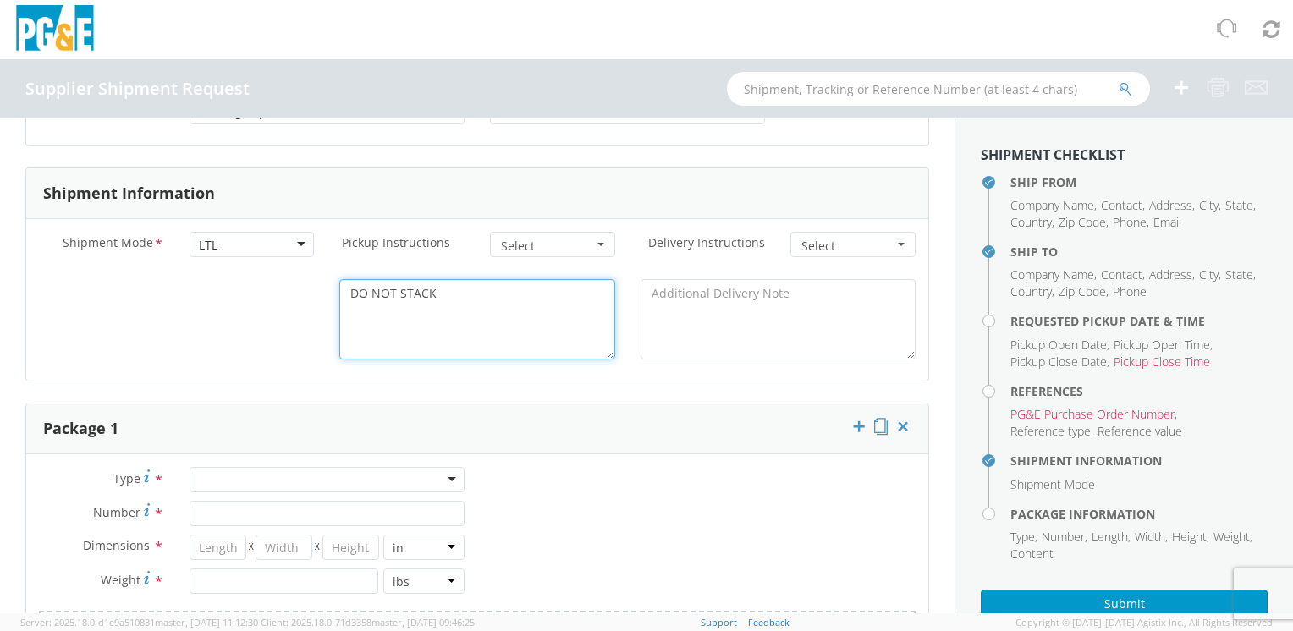
type textarea "DO NOT STACK"
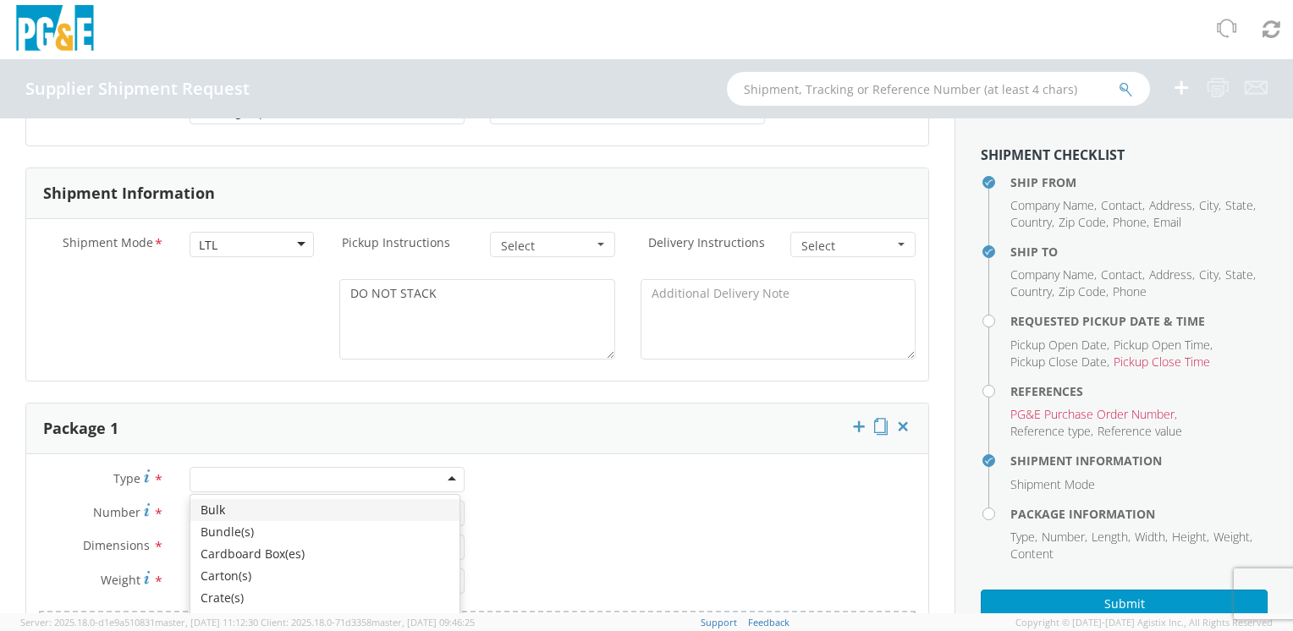
click at [454, 476] on div at bounding box center [327, 479] width 275 height 25
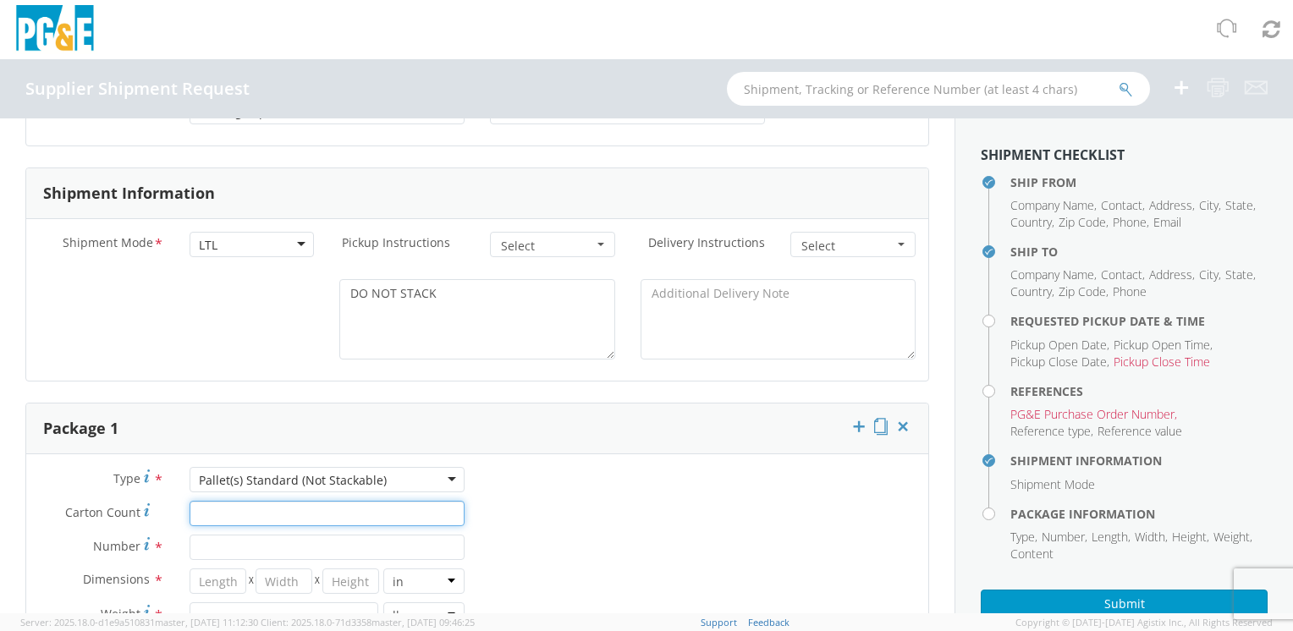
click at [253, 514] on input "Carton Count *" at bounding box center [327, 513] width 275 height 25
type input "1"
click at [256, 553] on input "Number *" at bounding box center [327, 547] width 275 height 25
click at [276, 503] on input "1" at bounding box center [327, 513] width 275 height 25
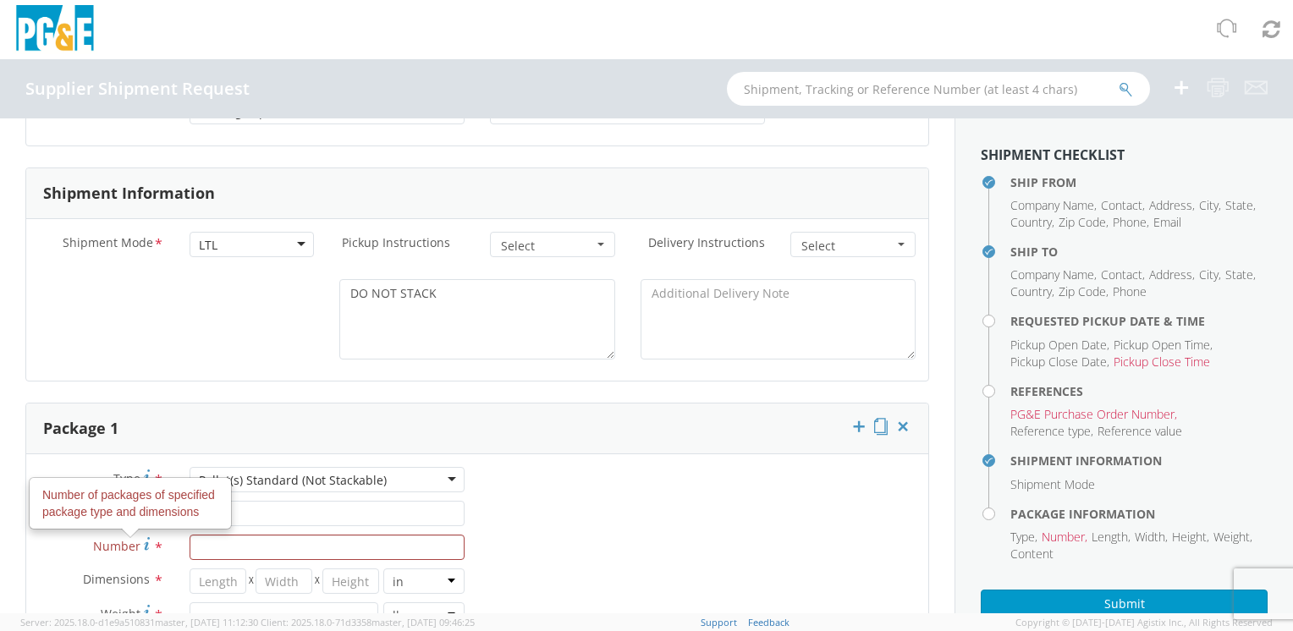
click at [146, 542] on icon at bounding box center [147, 544] width 6 height 14
click at [190, 542] on input "Number Number of packages of specified package type and dimensions *" at bounding box center [327, 547] width 275 height 25
click at [486, 540] on div "Type * Pallet(s) Standard (Not Stackable) Pallet(s) Standard (Not Stackable) Bu…" at bounding box center [477, 600] width 902 height 267
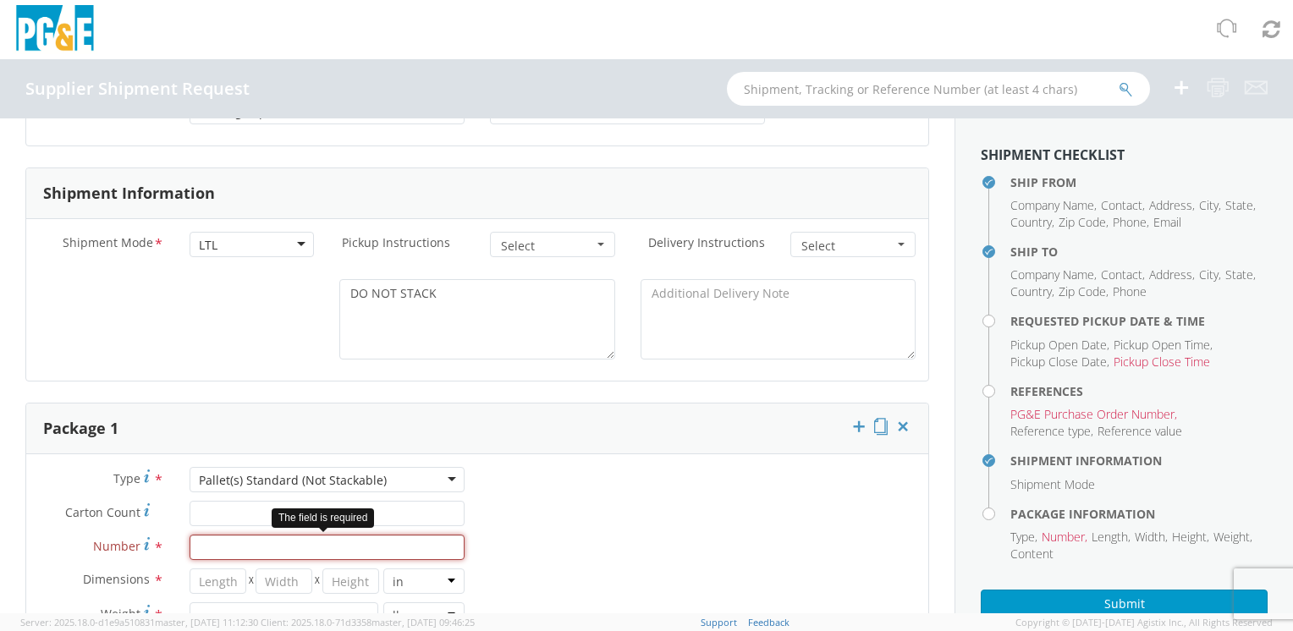
click at [213, 543] on input "Number *" at bounding box center [327, 547] width 275 height 25
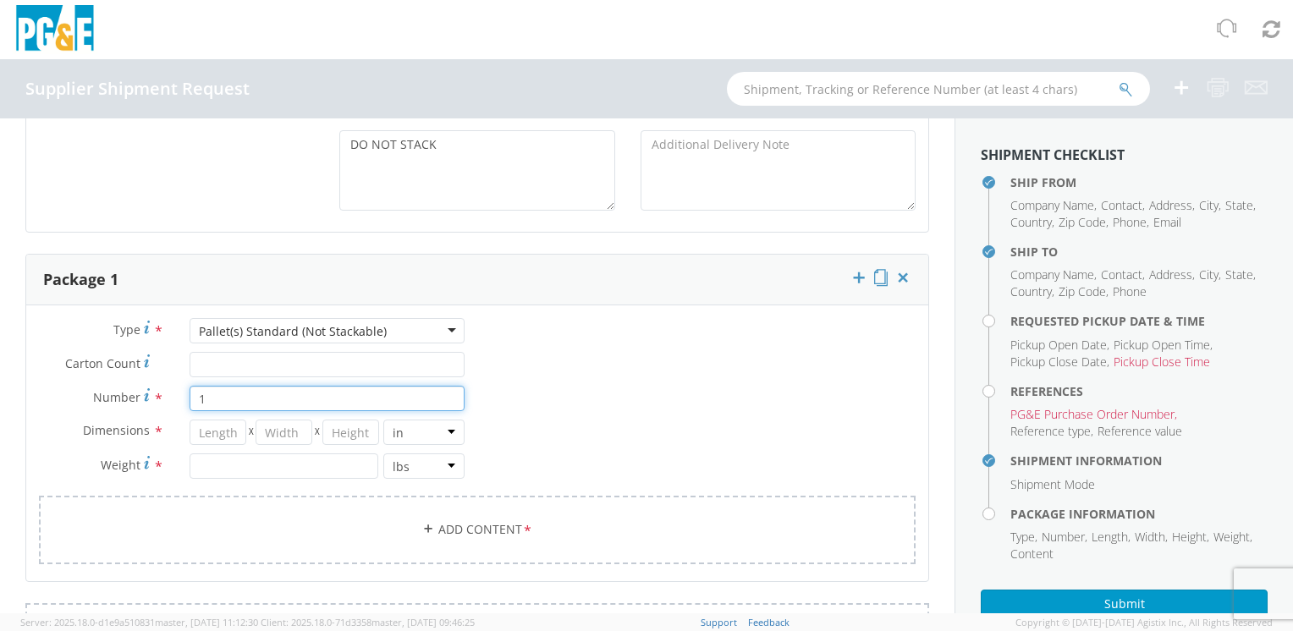
scroll to position [931, 0]
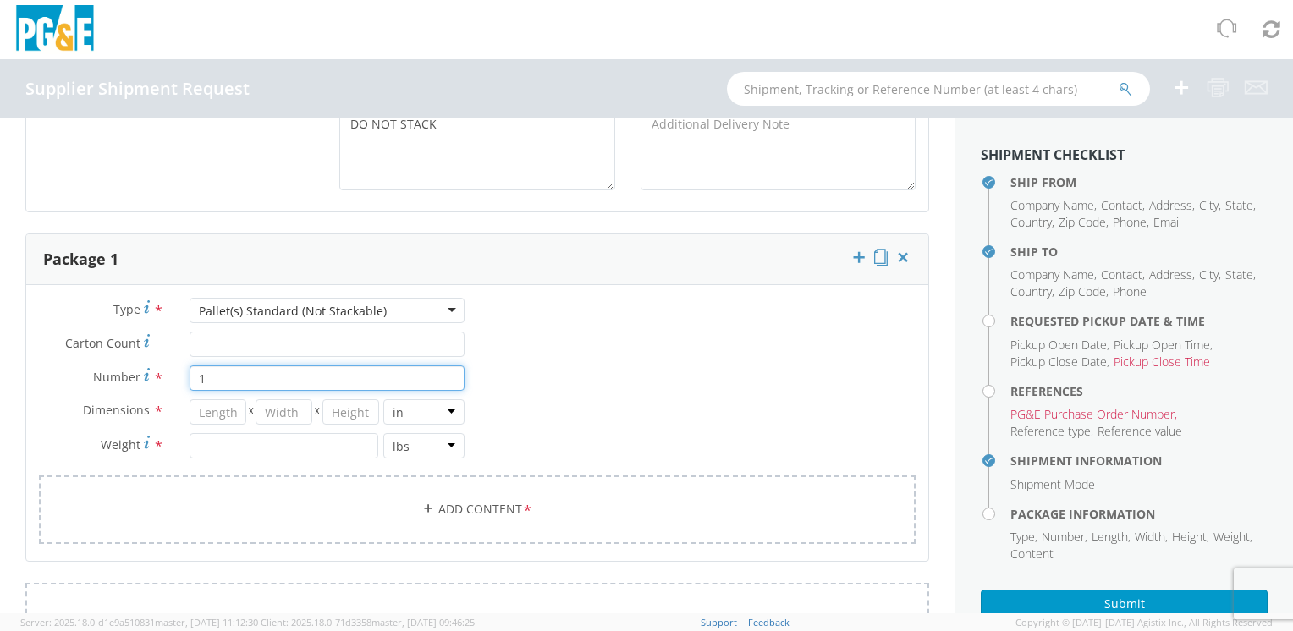
type input "1"
click at [198, 405] on input "number" at bounding box center [218, 411] width 57 height 25
type input "1"
type input "48"
type input "1"
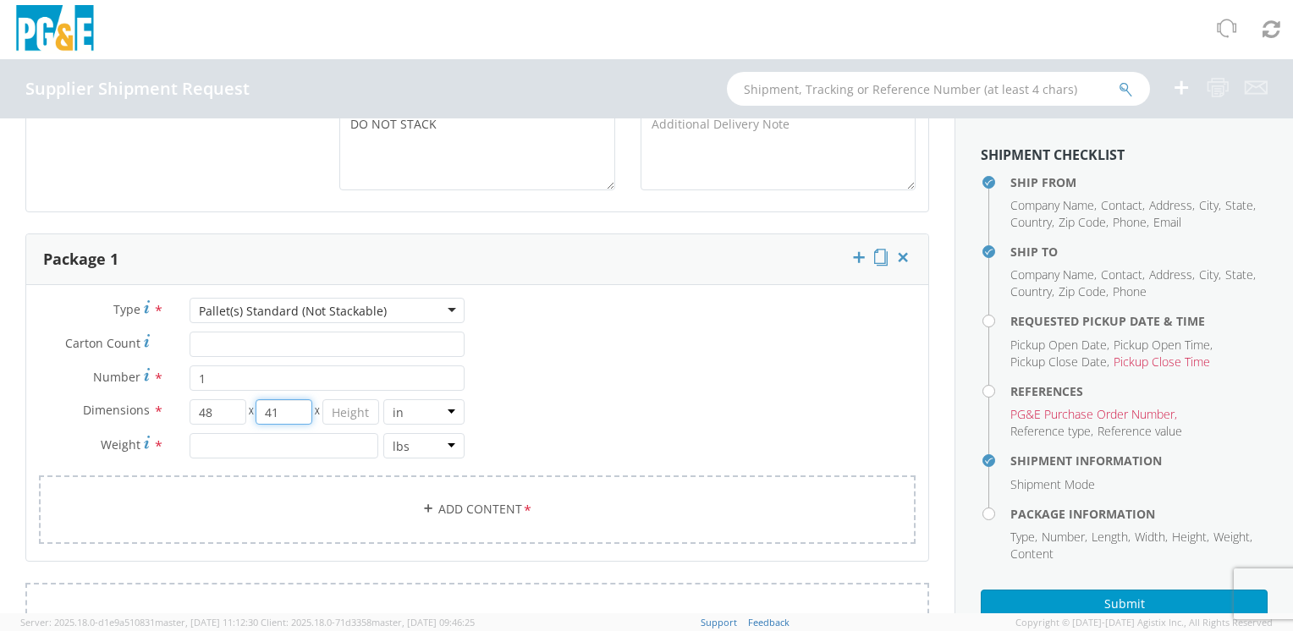
type input "41"
type input "66"
click at [200, 454] on input "number" at bounding box center [285, 445] width 190 height 25
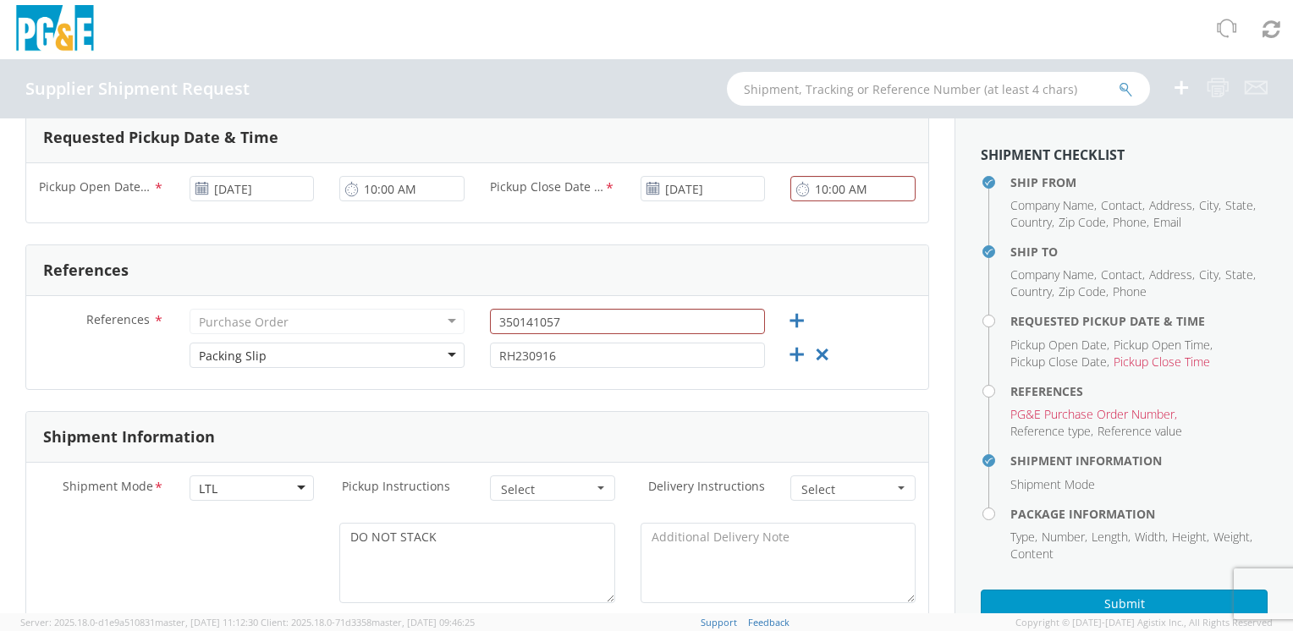
scroll to position [508, 0]
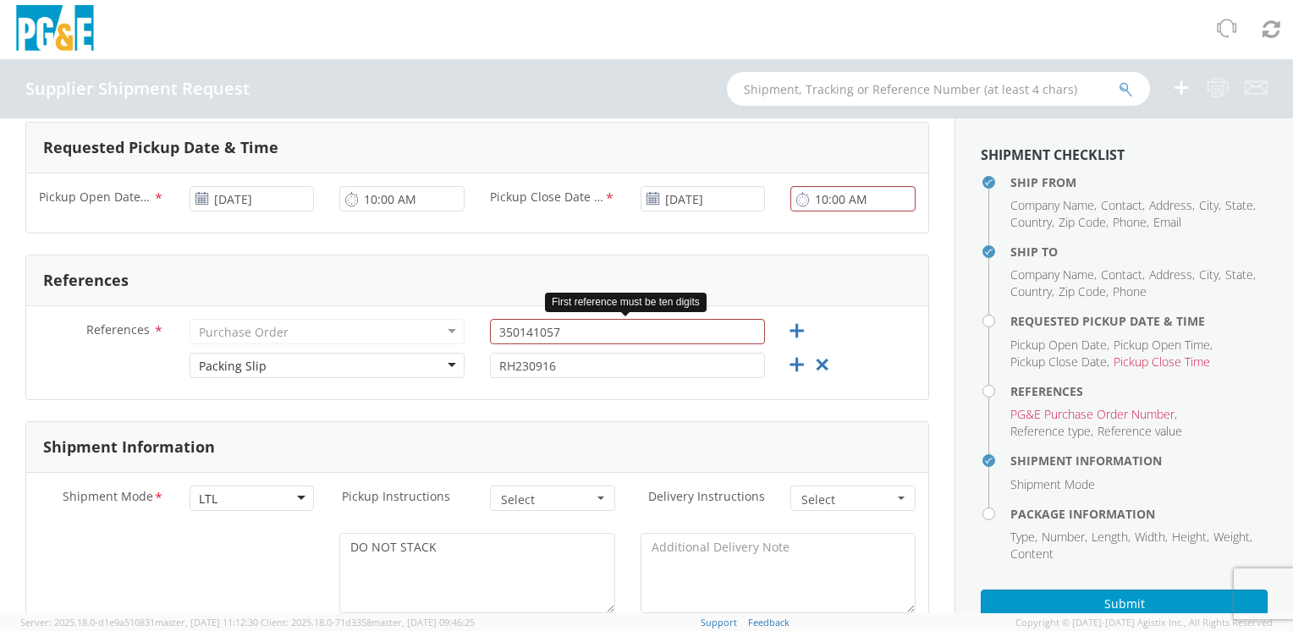
type input "394"
drag, startPoint x: 569, startPoint y: 331, endPoint x: 446, endPoint y: 347, distance: 124.6
click at [446, 347] on div "References * Purchase Order Purchase Order Account Type Activity ID Airline App…" at bounding box center [477, 336] width 902 height 34
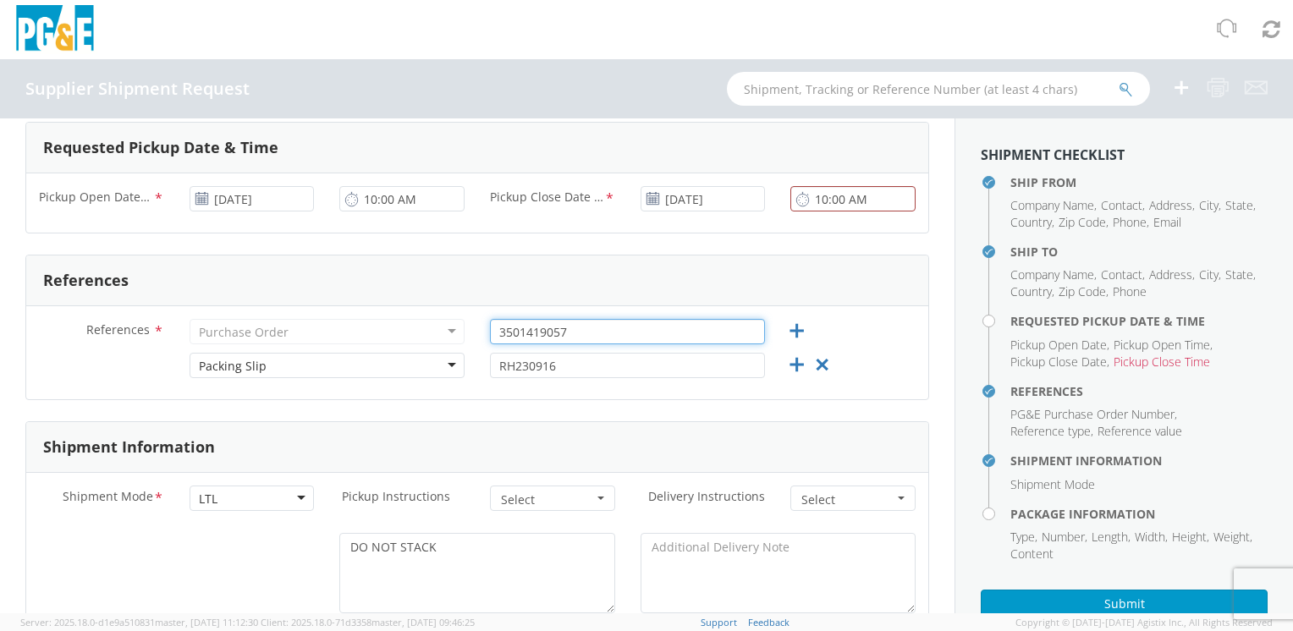
type input "3501419057"
click at [581, 369] on input "RH230916" at bounding box center [627, 365] width 275 height 25
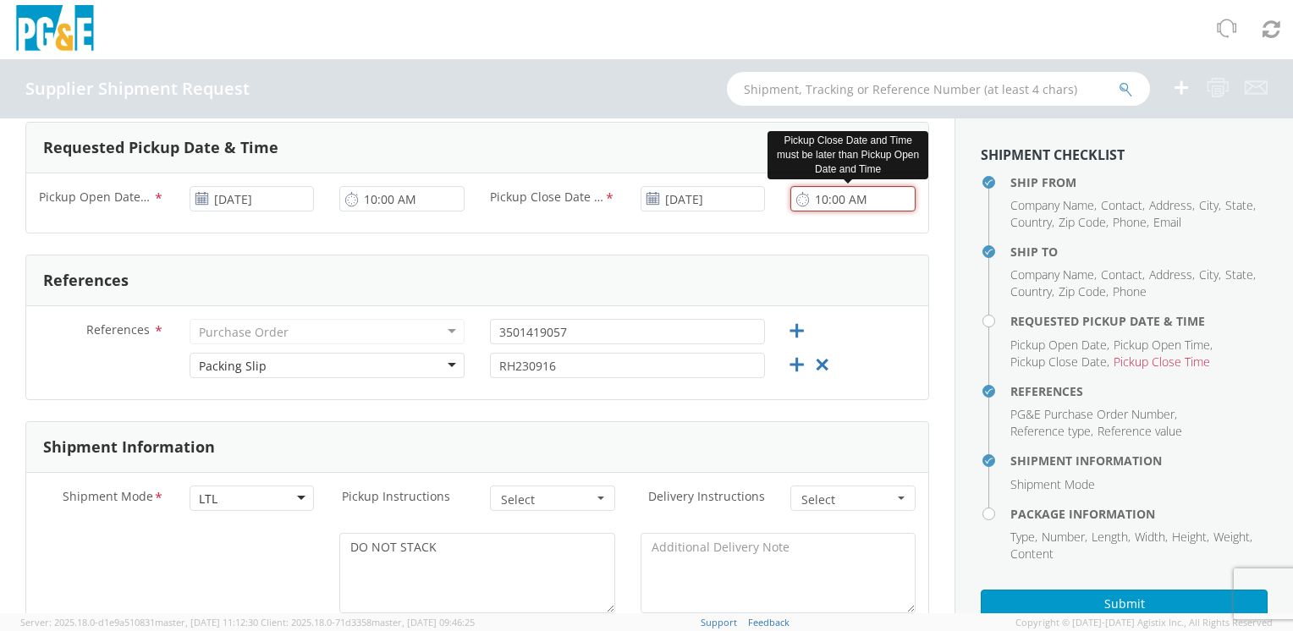
click at [862, 197] on input "10:00 AM" at bounding box center [852, 198] width 125 height 25
click at [863, 197] on input "10:00 AM" at bounding box center [852, 198] width 125 height 25
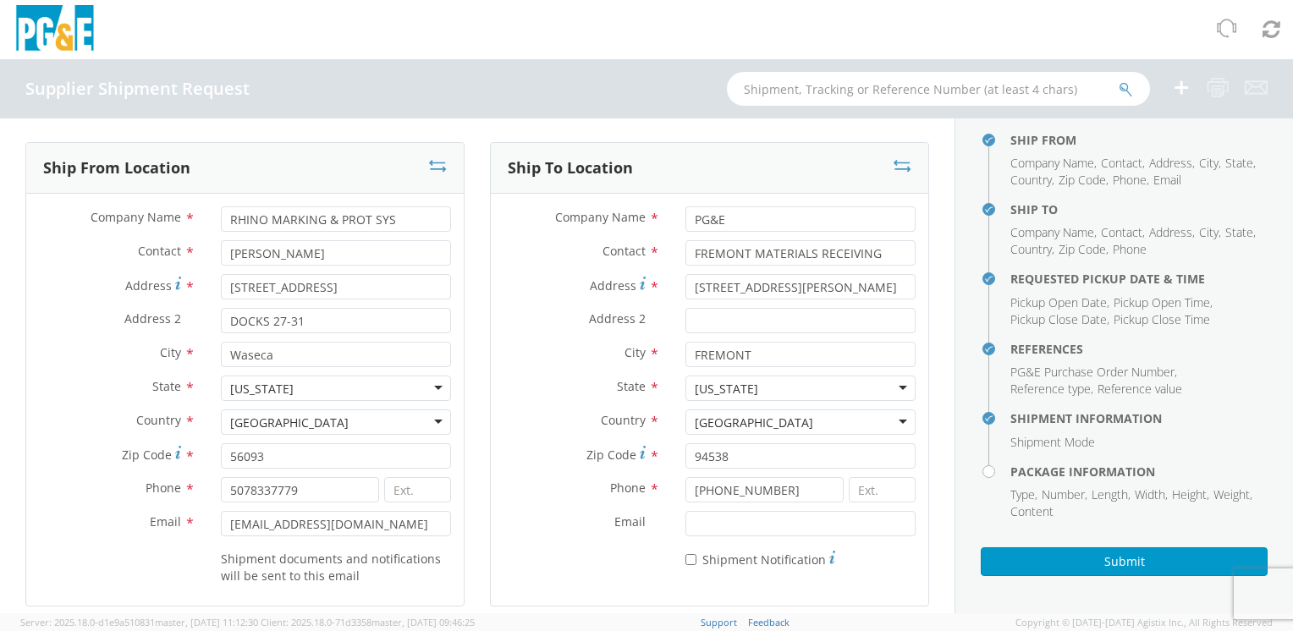
scroll to position [0, 0]
type input "10:00 PM"
click at [1117, 563] on button "Submit" at bounding box center [1124, 561] width 287 height 29
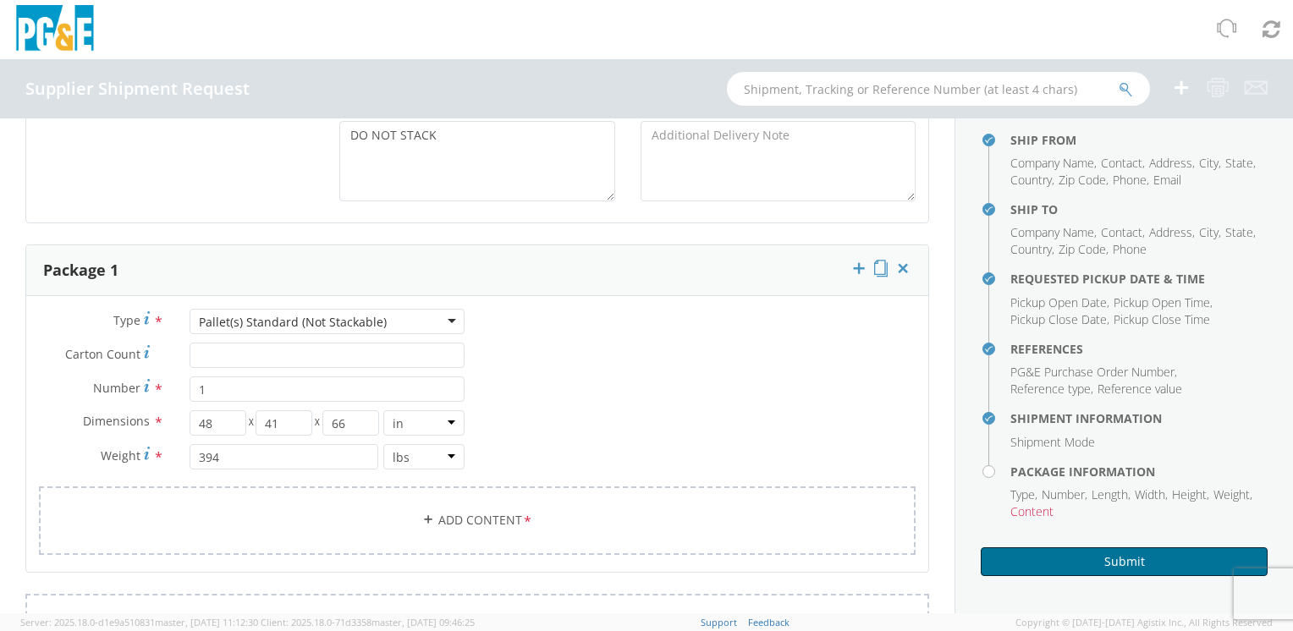
scroll to position [931, 0]
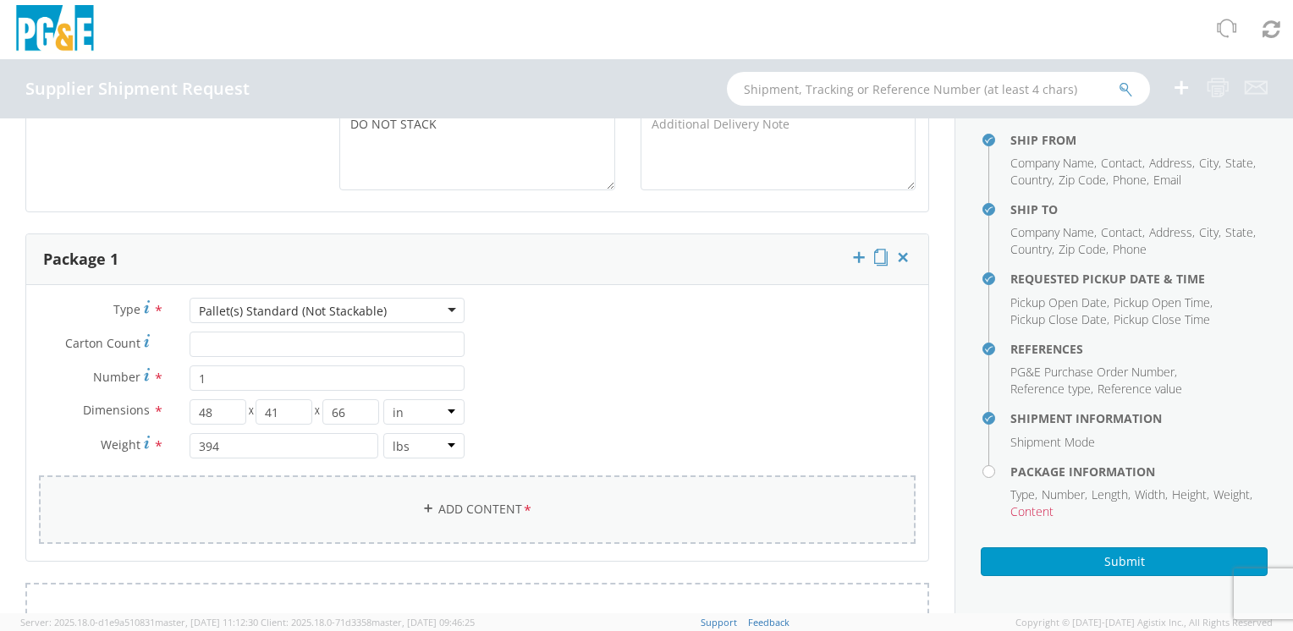
click at [466, 506] on link "Add Content *" at bounding box center [477, 510] width 877 height 69
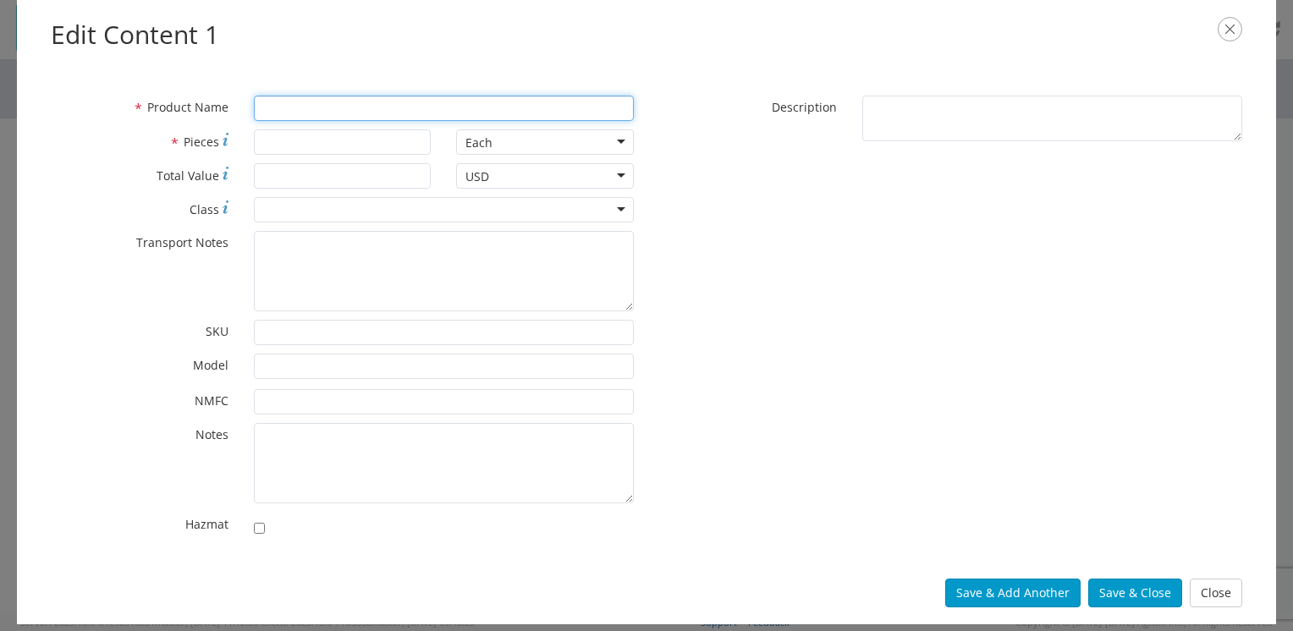
click at [298, 105] on input "* Product Name" at bounding box center [444, 108] width 380 height 25
type input "T"
type input "\"
type input "TRIVIEW MARKING POST"
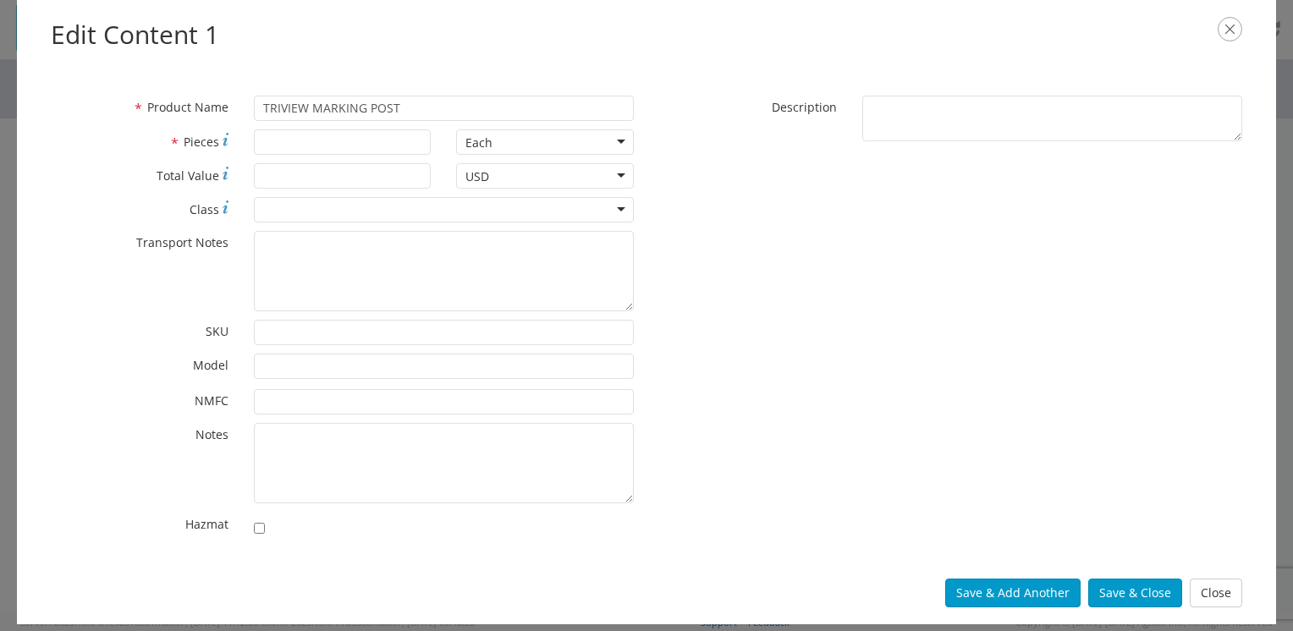
click at [623, 140] on div "Each" at bounding box center [545, 141] width 178 height 25
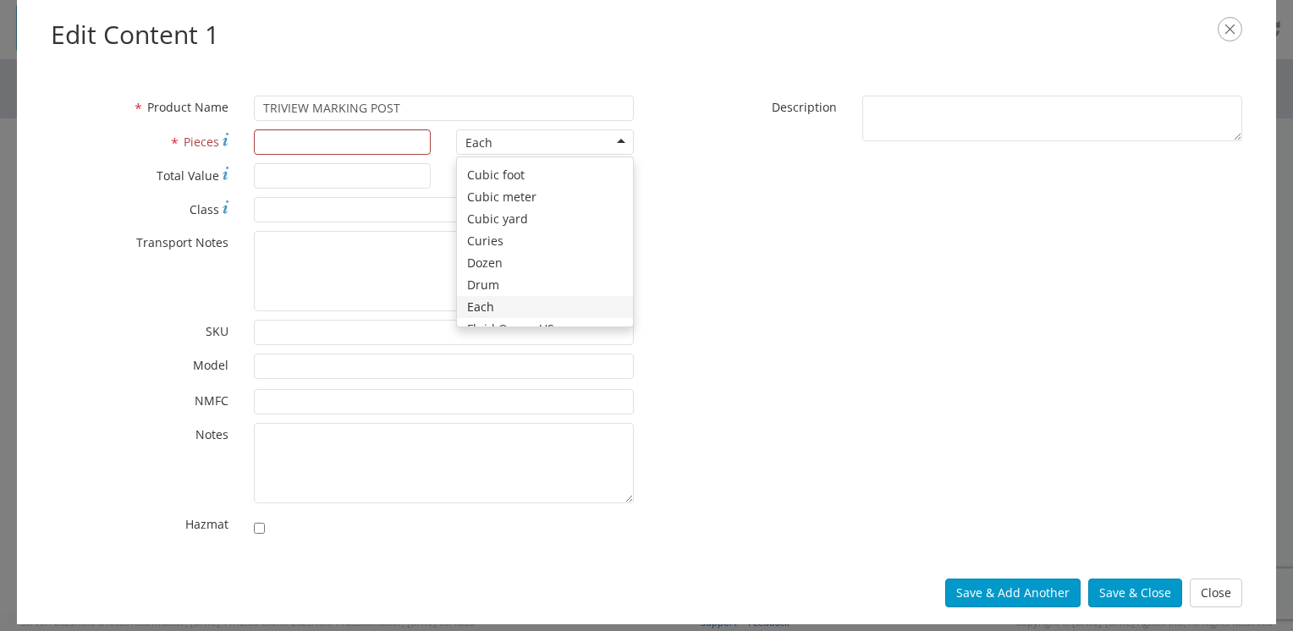
click at [623, 140] on div "Each" at bounding box center [545, 141] width 178 height 25
click at [333, 147] on input "* Pieces" at bounding box center [343, 141] width 178 height 25
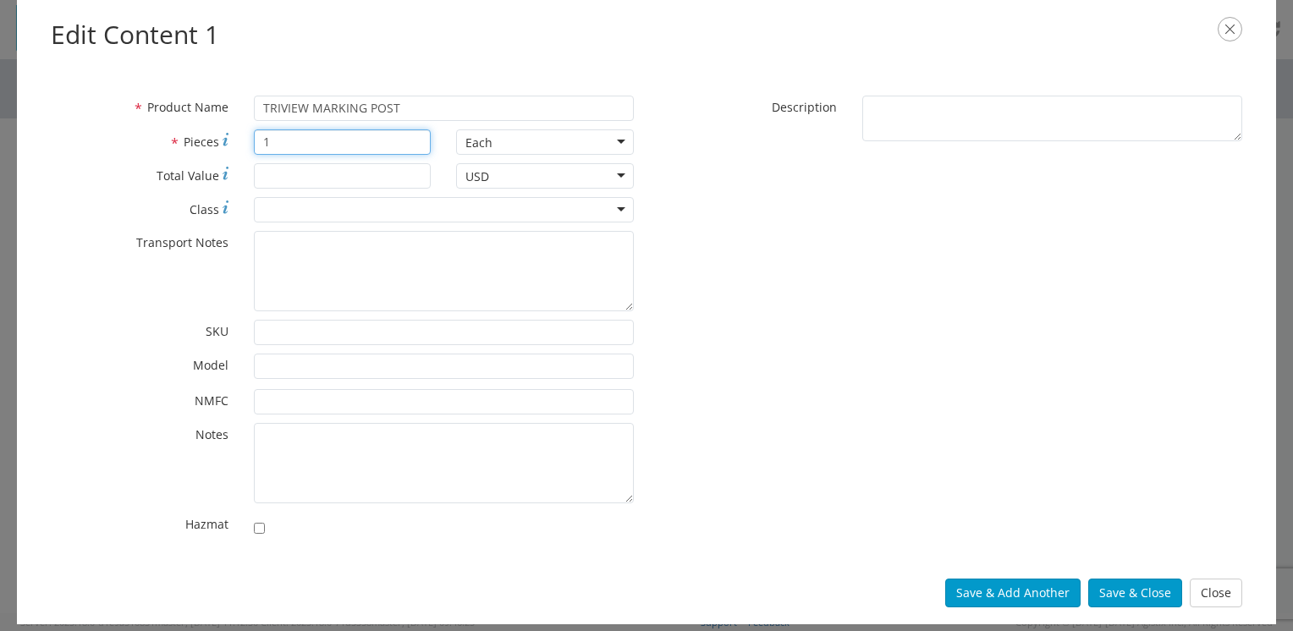
type input "1"
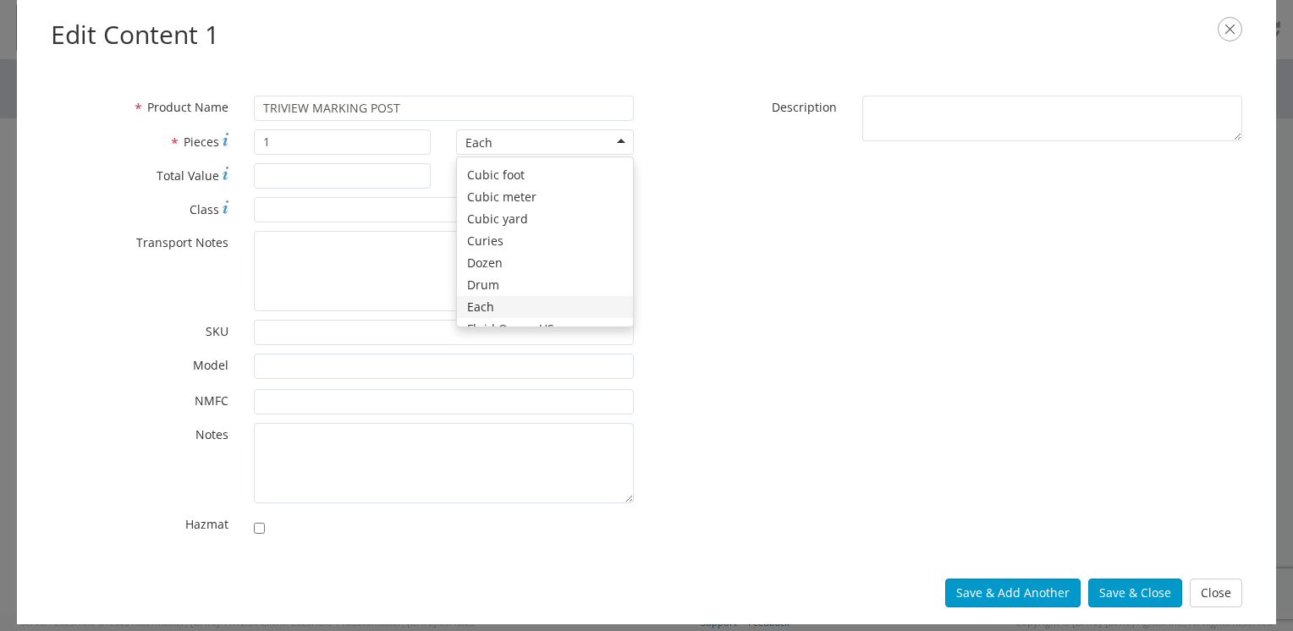
click at [520, 139] on div "Each" at bounding box center [545, 141] width 178 height 25
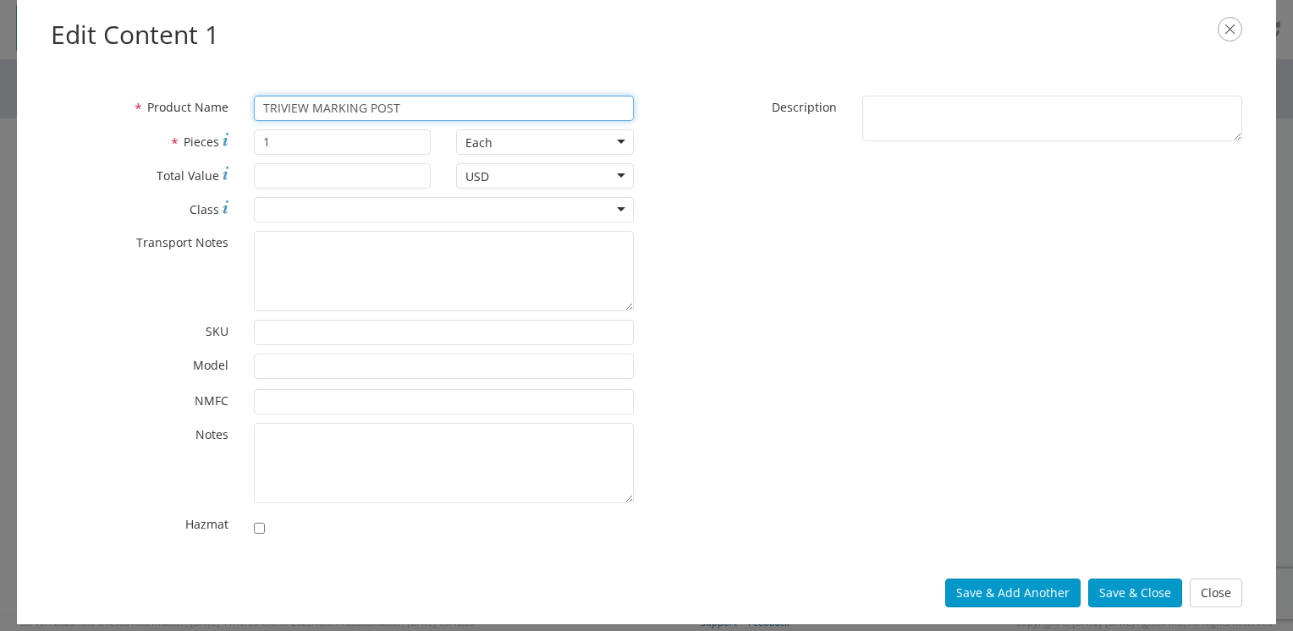
click at [433, 112] on input "TRIVIEW MARKING POST" at bounding box center [444, 108] width 380 height 25
type input "TRIVIEW MARKING POSTS"
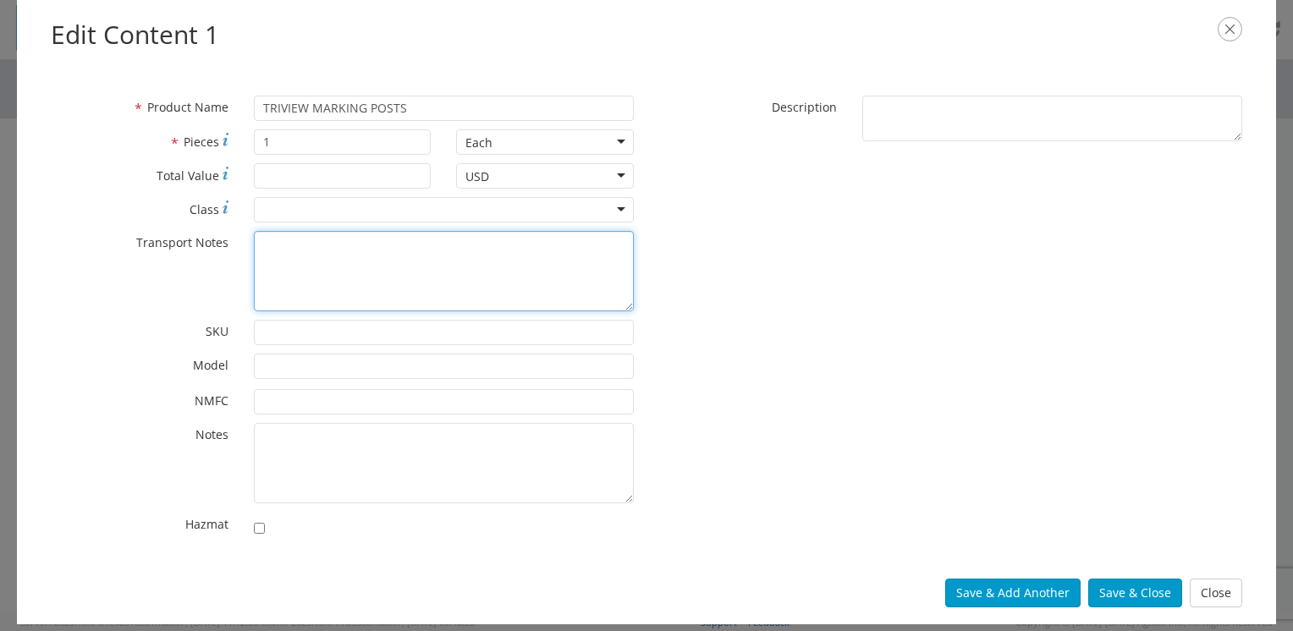
click at [315, 276] on textarea "* Transport Notes" at bounding box center [444, 271] width 380 height 80
type textarea "NON STACKABLE"
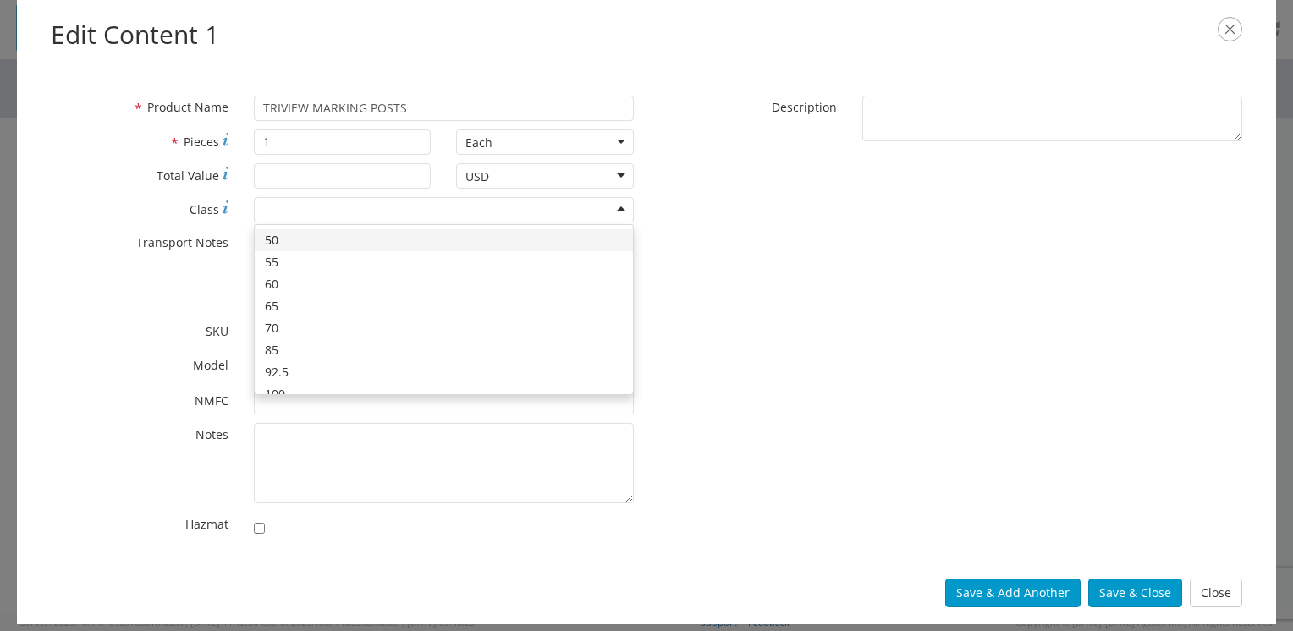
click at [305, 207] on div at bounding box center [444, 209] width 380 height 25
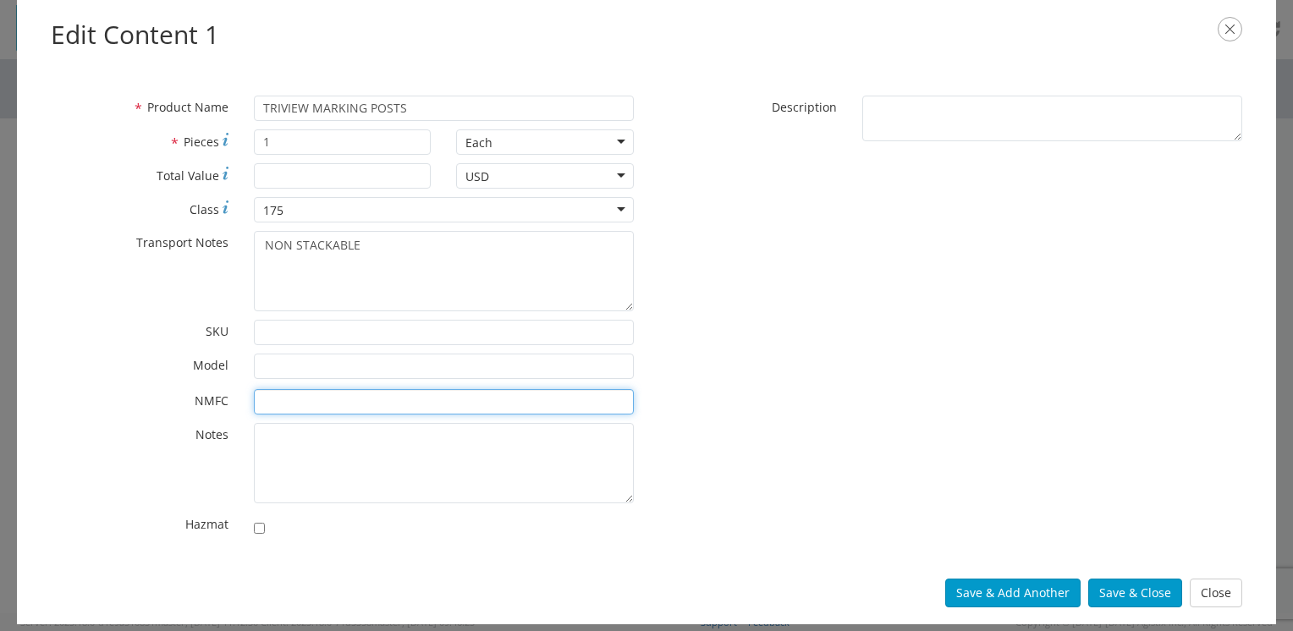
click at [279, 399] on input "* NMFC" at bounding box center [444, 401] width 380 height 25
type input "156600"
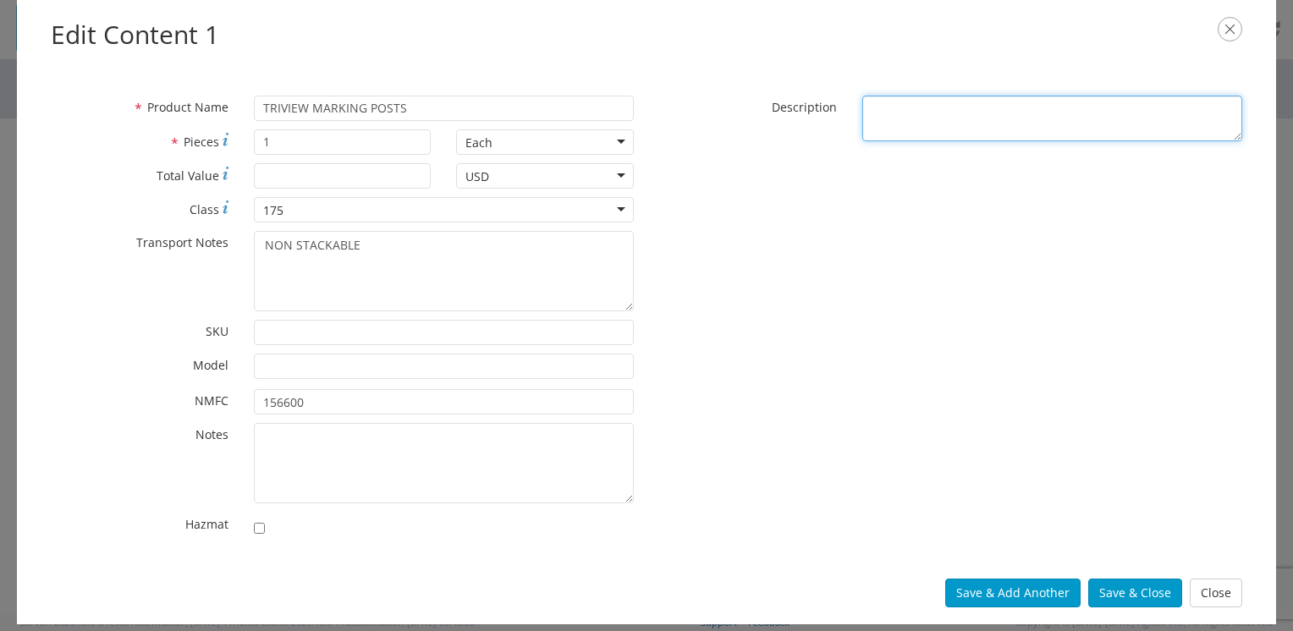
click at [1035, 116] on textarea "* Description" at bounding box center [1052, 119] width 380 height 47
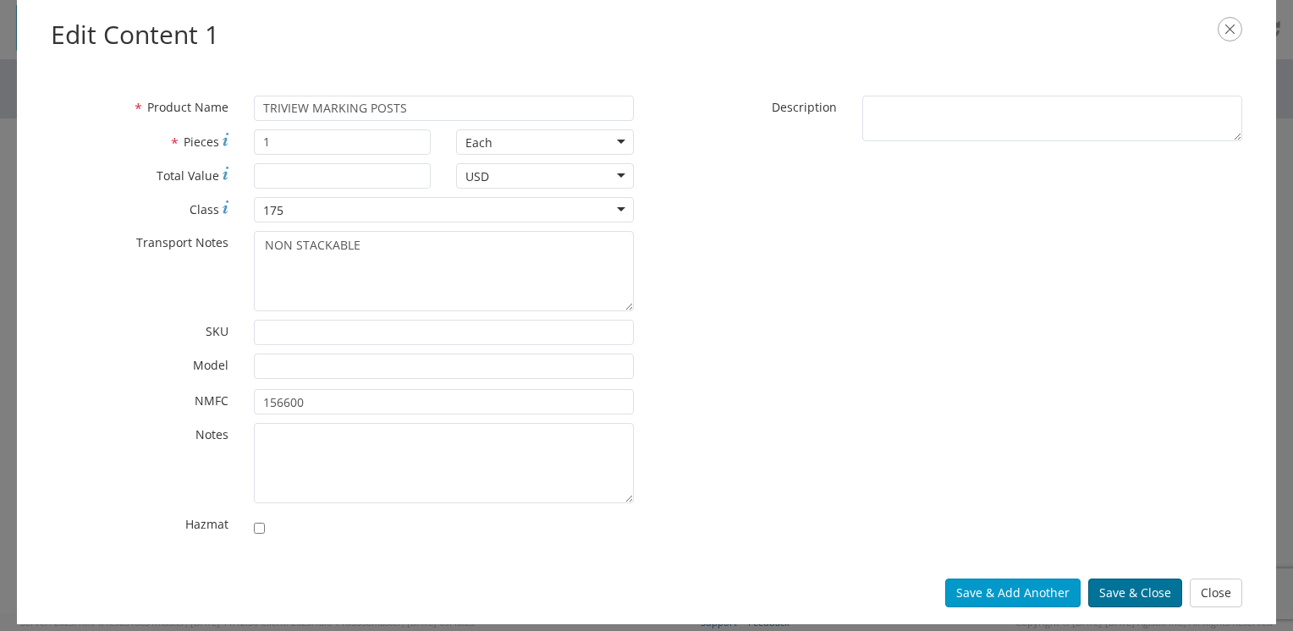
click at [1114, 591] on button "Save & Close" at bounding box center [1135, 593] width 94 height 29
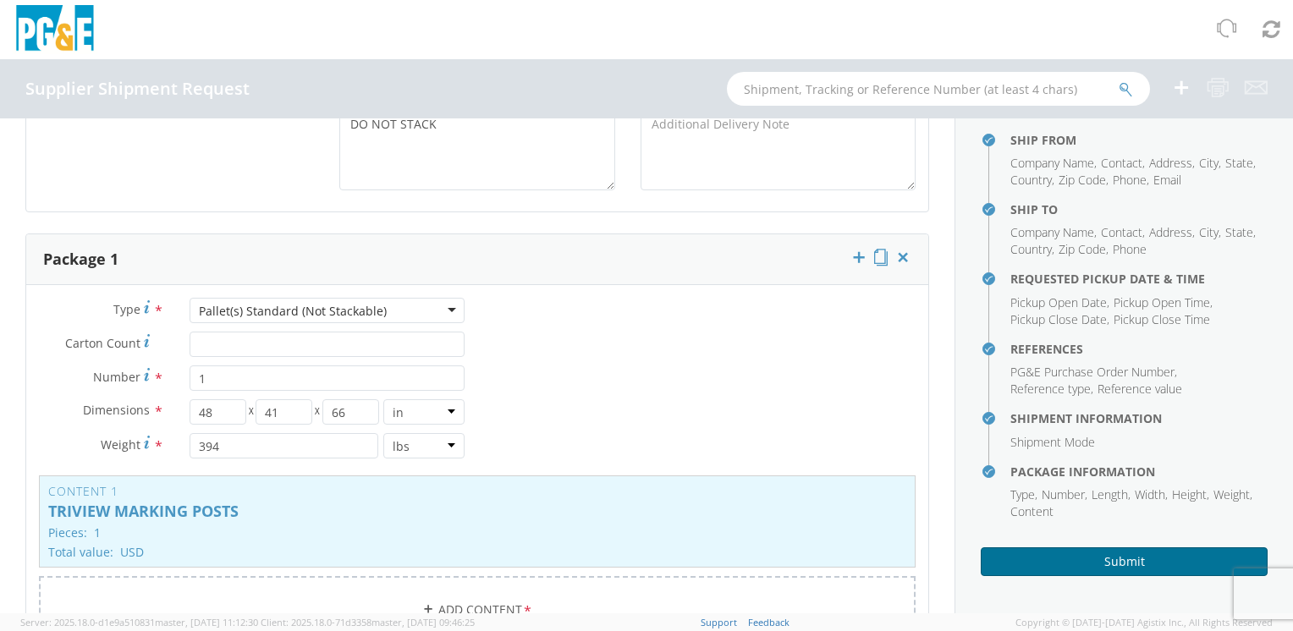
click at [1117, 558] on button "Submit" at bounding box center [1124, 561] width 287 height 29
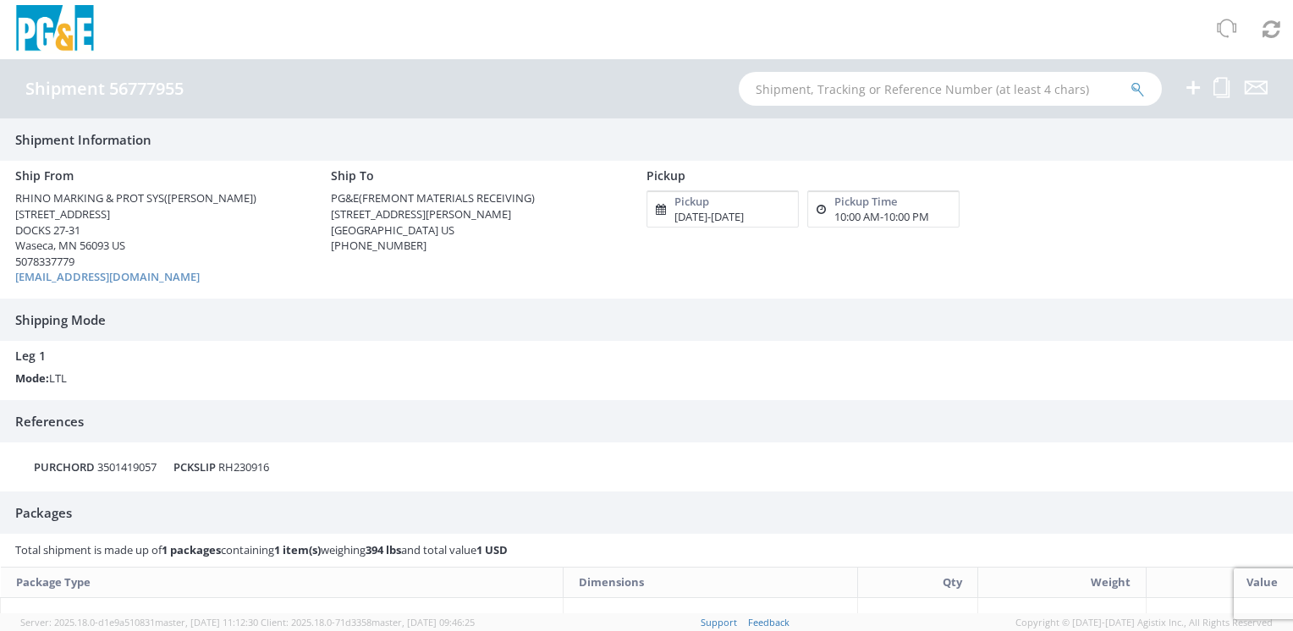
scroll to position [256, 0]
